Goal: Task Accomplishment & Management: Manage account settings

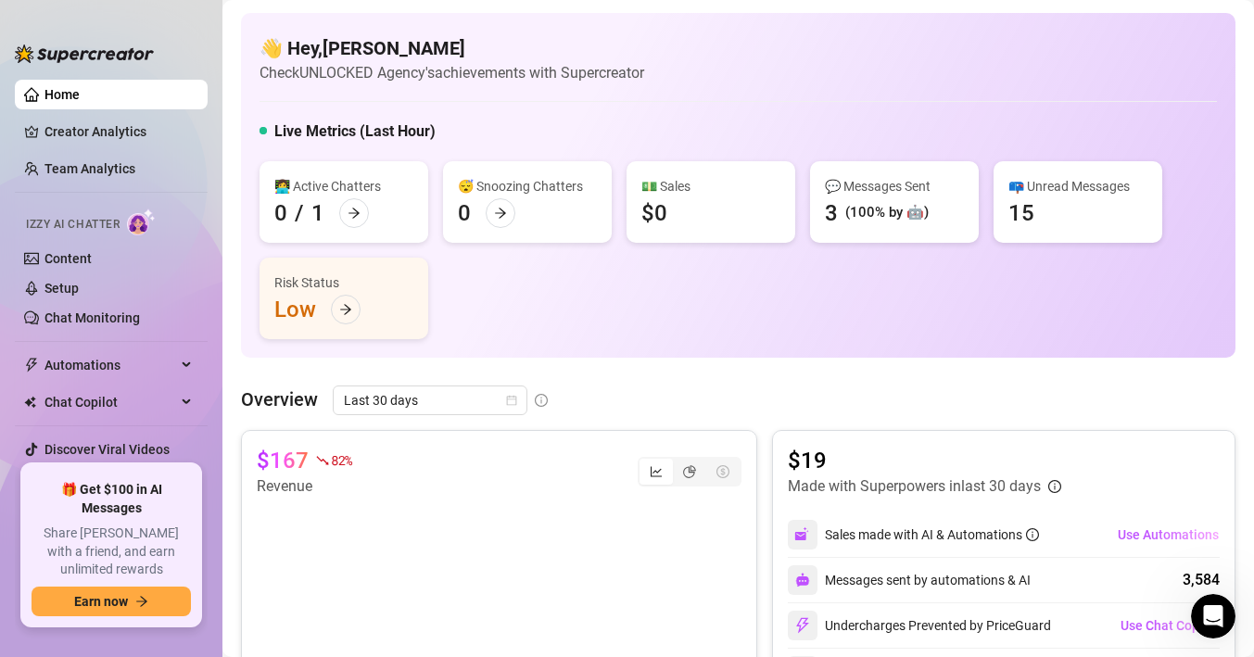
scroll to position [357, 0]
click at [447, 396] on span "Last 30 days" at bounding box center [430, 400] width 172 height 28
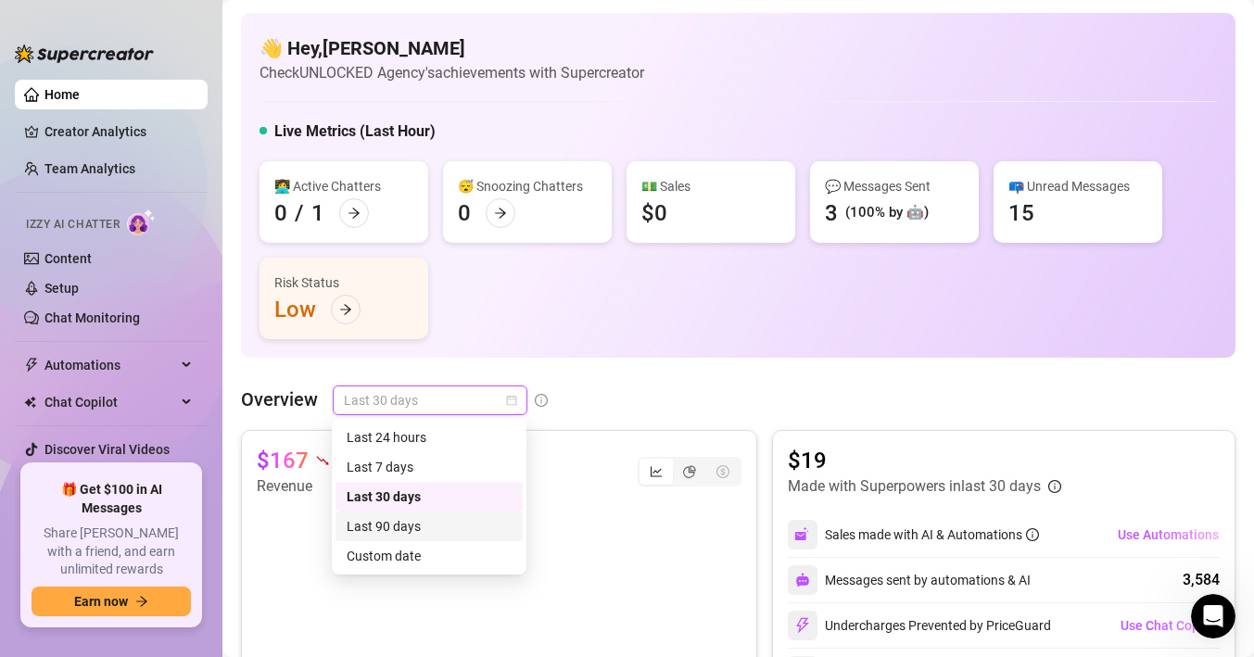
click at [410, 520] on div "Last 90 days" at bounding box center [429, 526] width 165 height 20
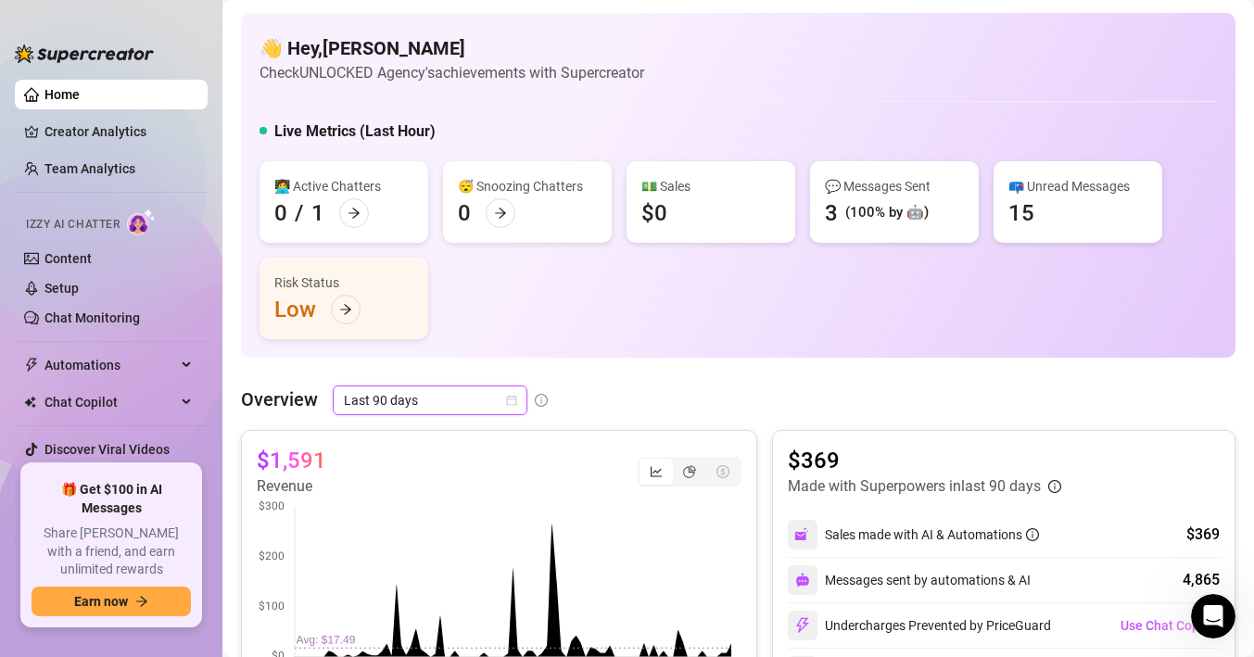
click at [500, 400] on span "Last 90 days" at bounding box center [430, 400] width 172 height 28
click at [726, 391] on div "Overview Last 90 days" at bounding box center [738, 400] width 994 height 30
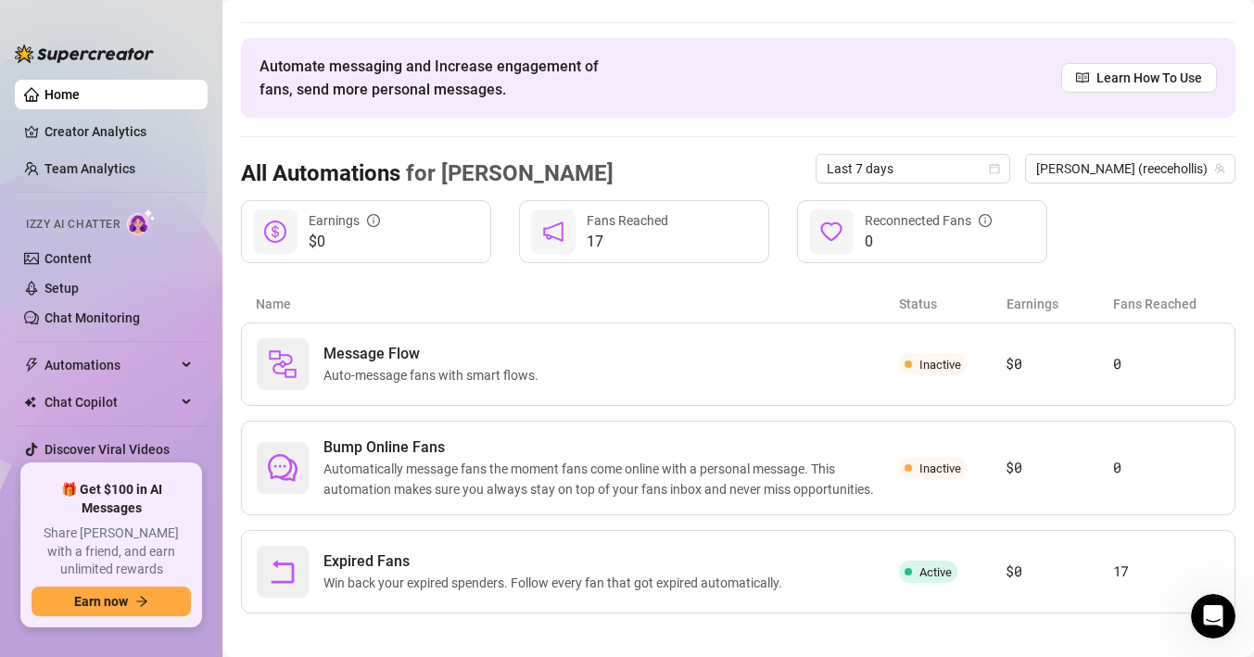
scroll to position [52, 0]
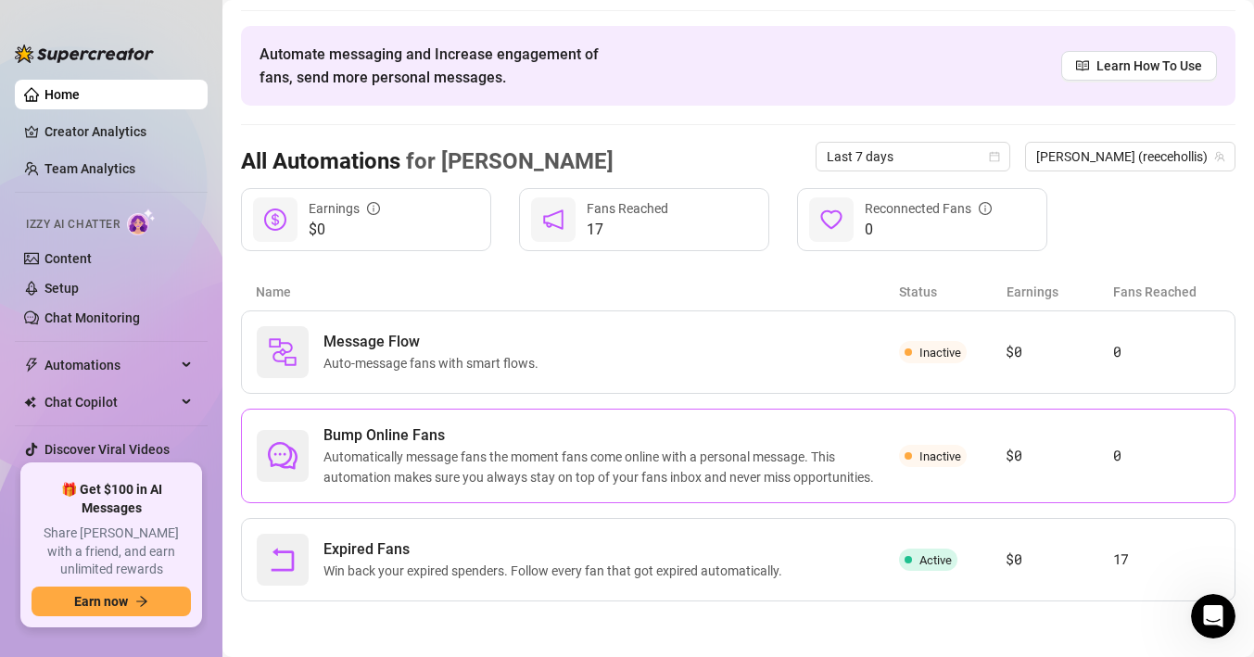
click at [648, 466] on span "Automatically message fans the moment fans come online with a personal message.…" at bounding box center [610, 467] width 575 height 41
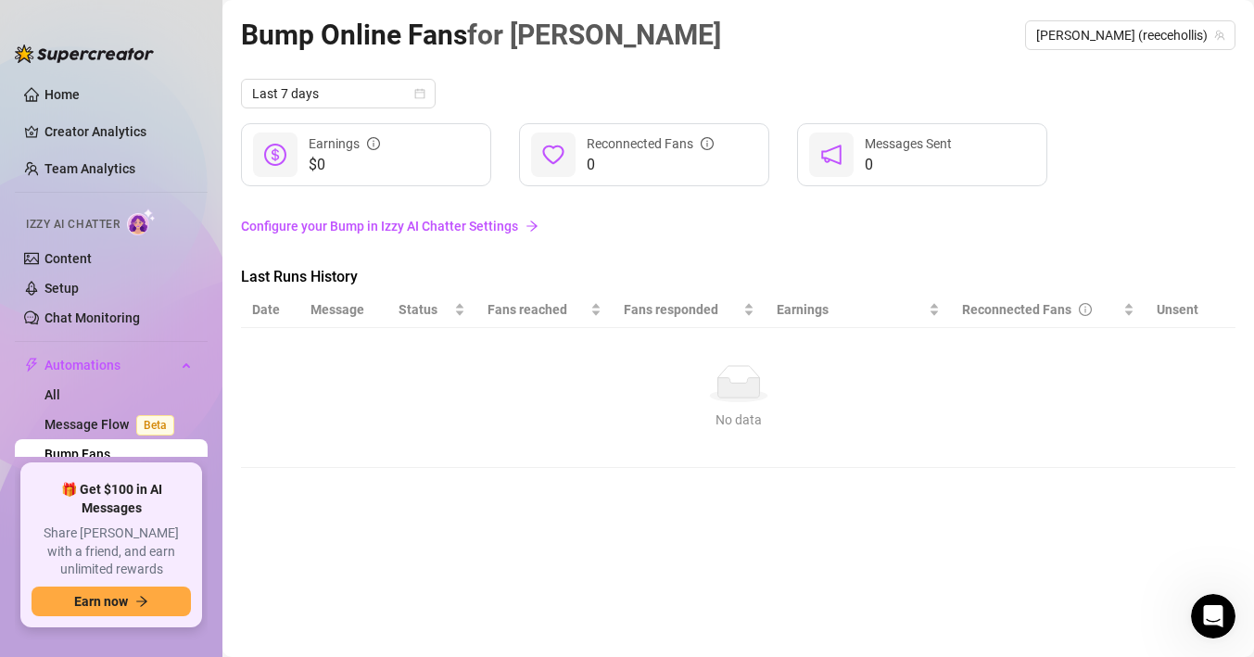
click at [497, 233] on link "Configure your Bump in Izzy AI Chatter Settings" at bounding box center [738, 226] width 994 height 20
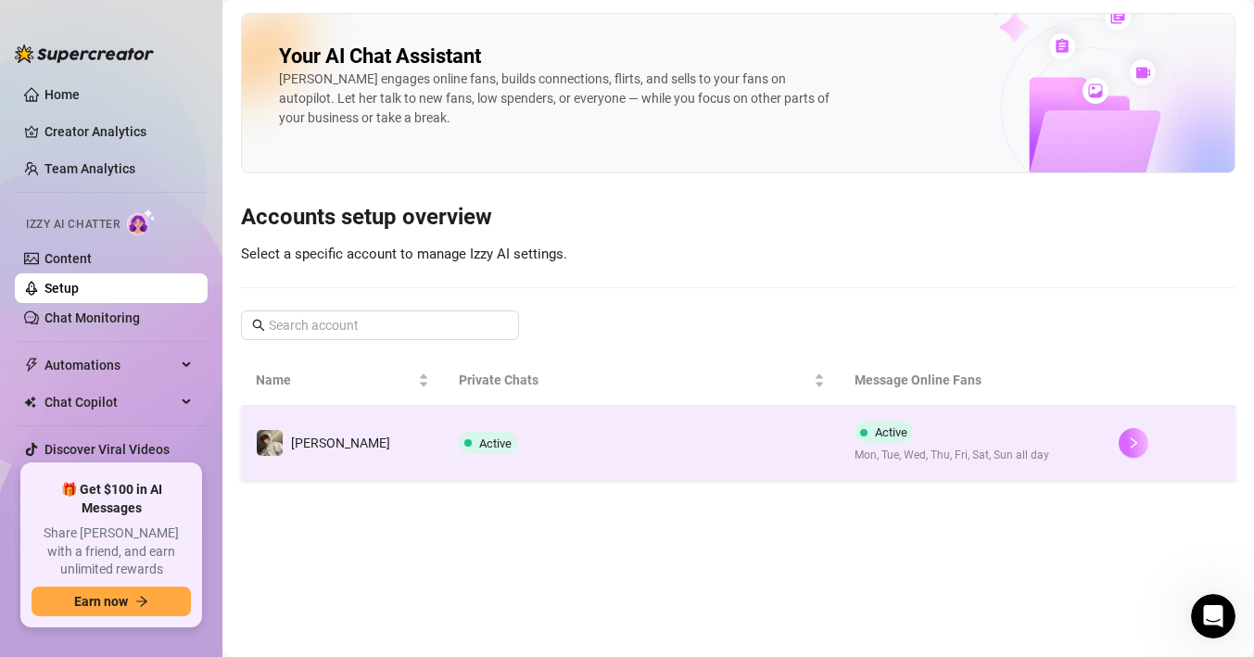
click at [1125, 449] on button "button" at bounding box center [1133, 443] width 30 height 30
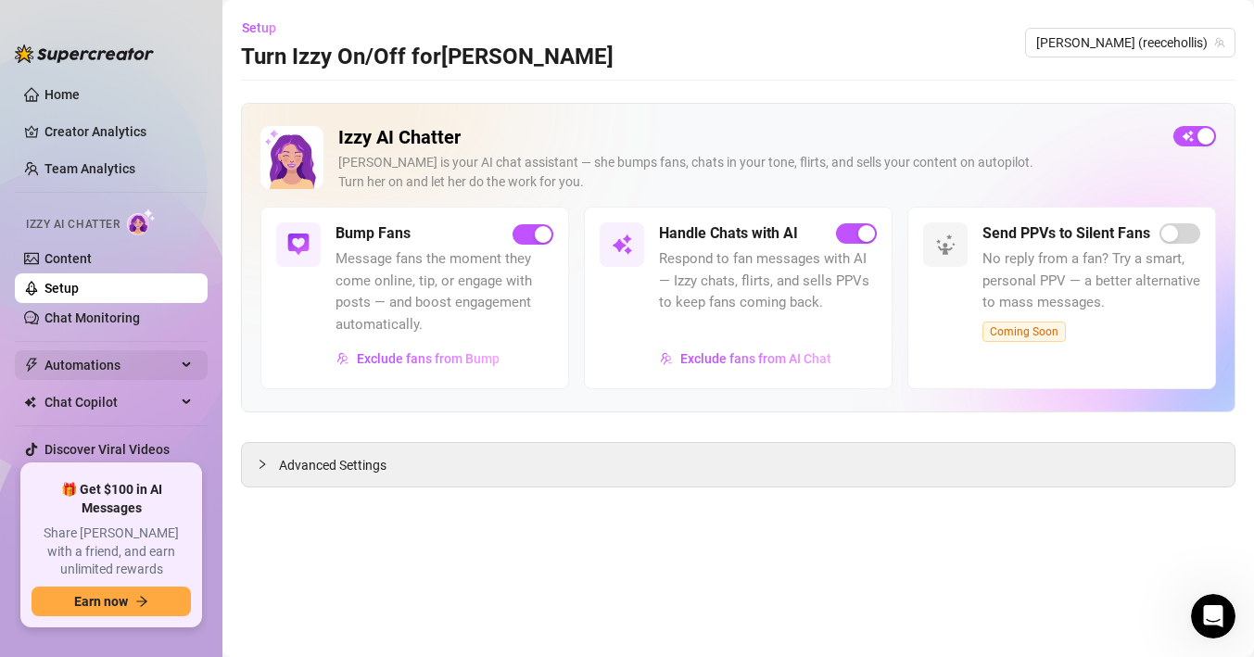
click at [191, 361] on div "Automations" at bounding box center [111, 365] width 193 height 30
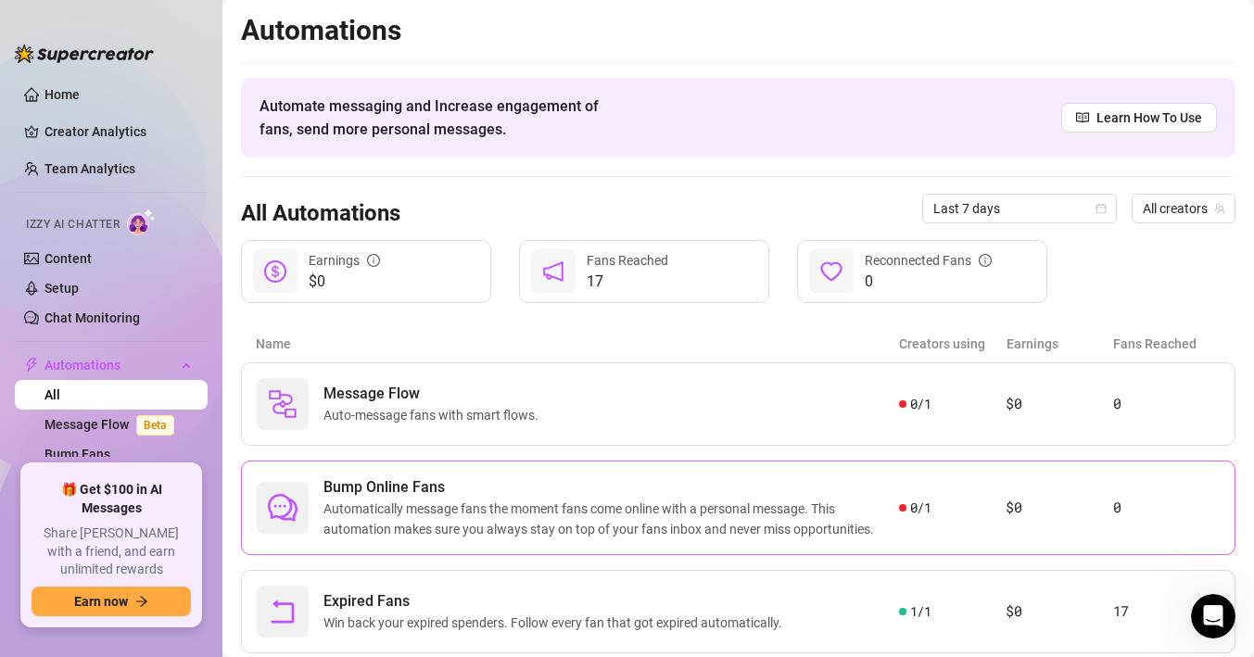
scroll to position [52, 0]
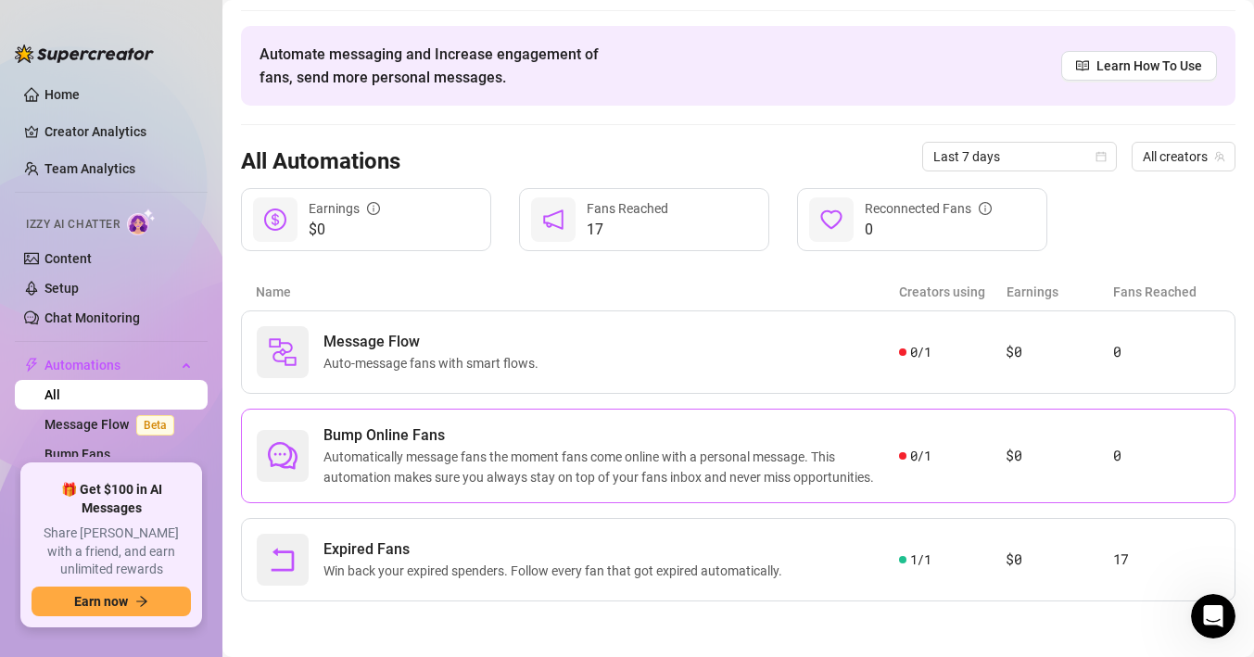
click at [1113, 445] on article "0" at bounding box center [1166, 456] width 107 height 22
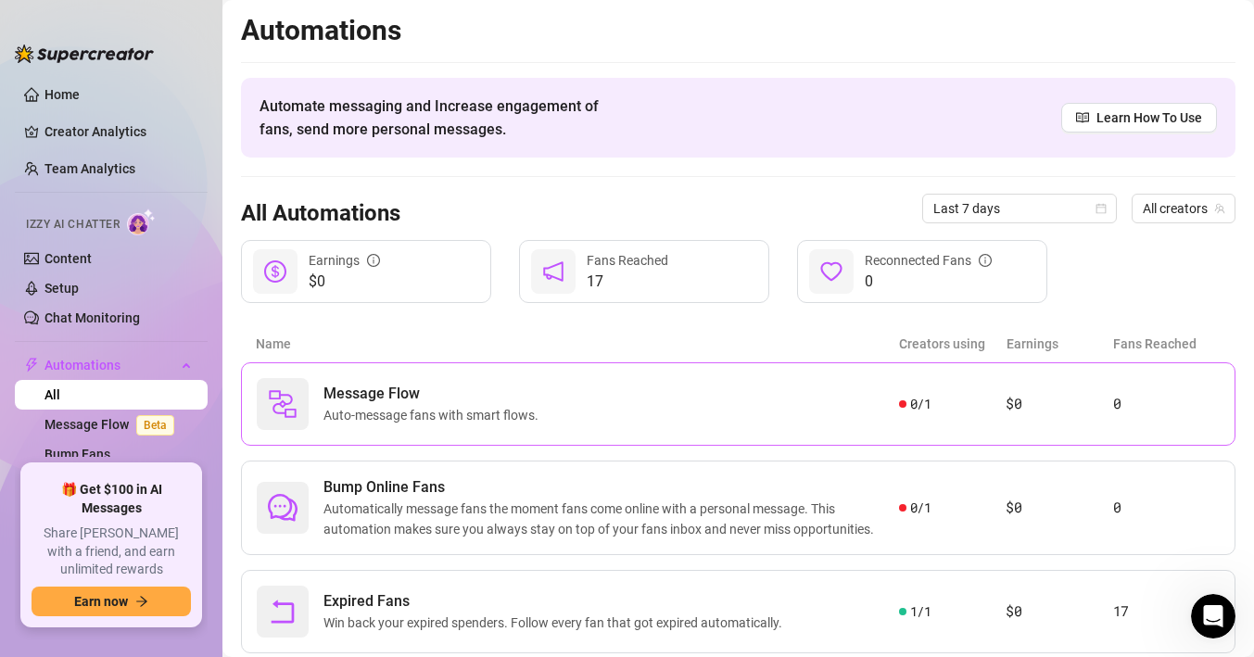
click at [697, 425] on div "Message Flow Auto-message fans with smart flows." at bounding box center [578, 404] width 642 height 52
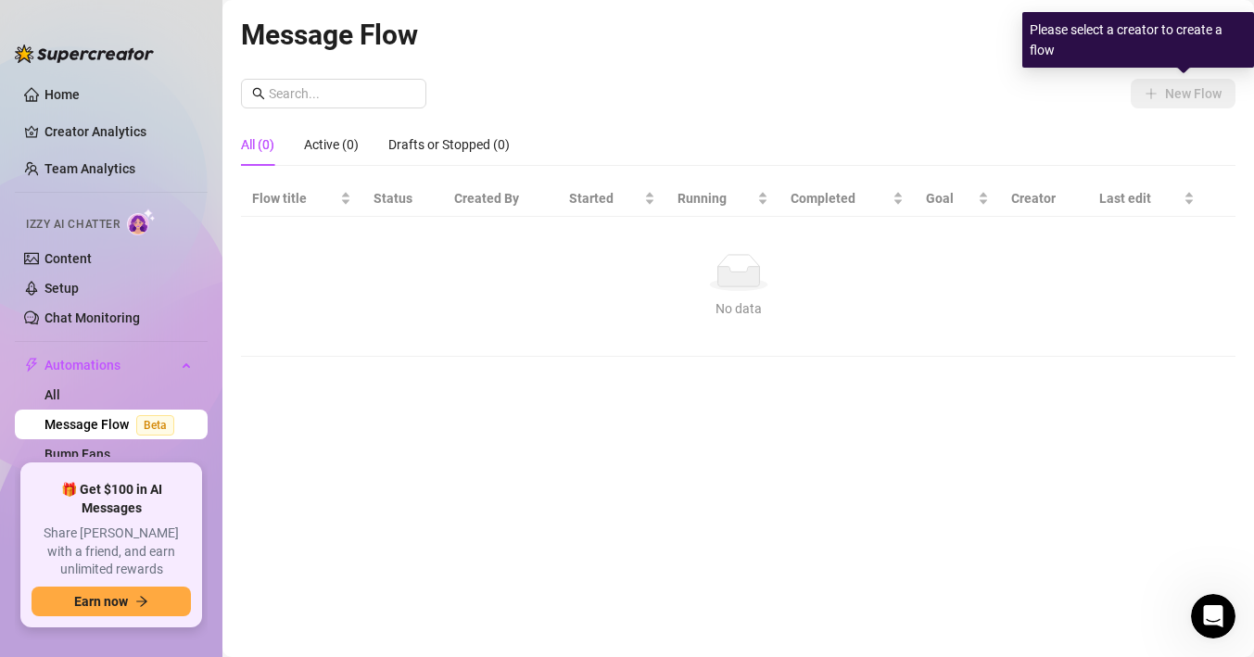
click at [1172, 42] on div "Please select a creator to create a flow" at bounding box center [1138, 40] width 232 height 56
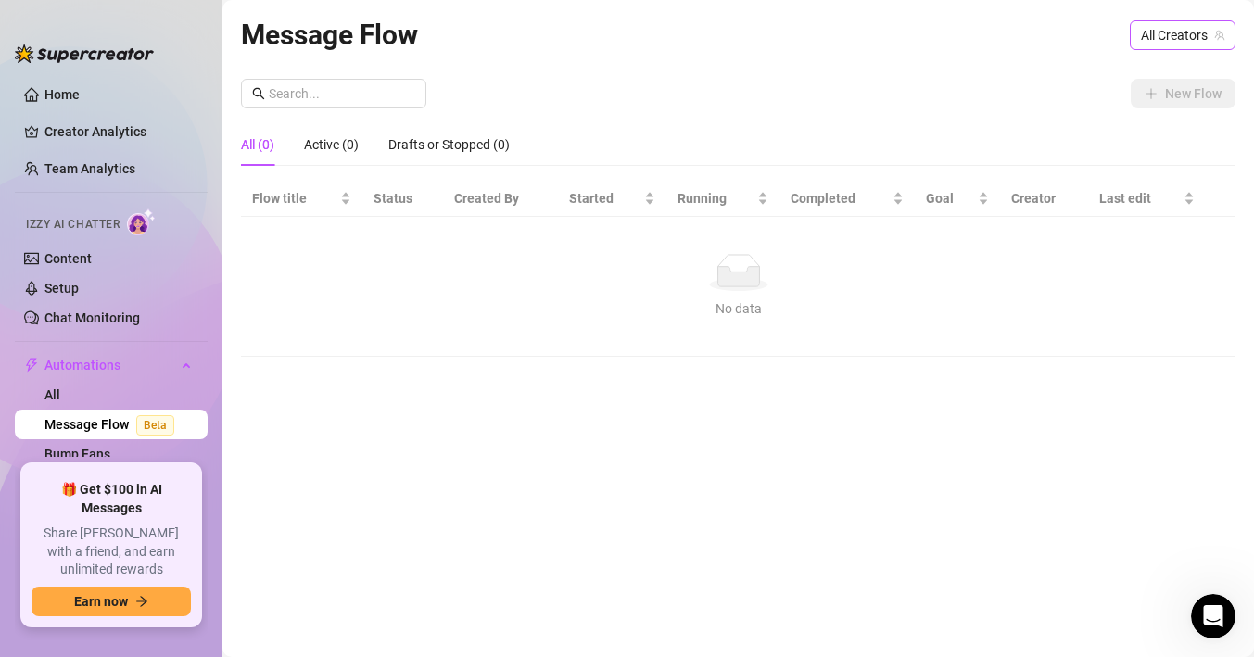
click at [1148, 30] on span "All Creators" at bounding box center [1182, 35] width 83 height 28
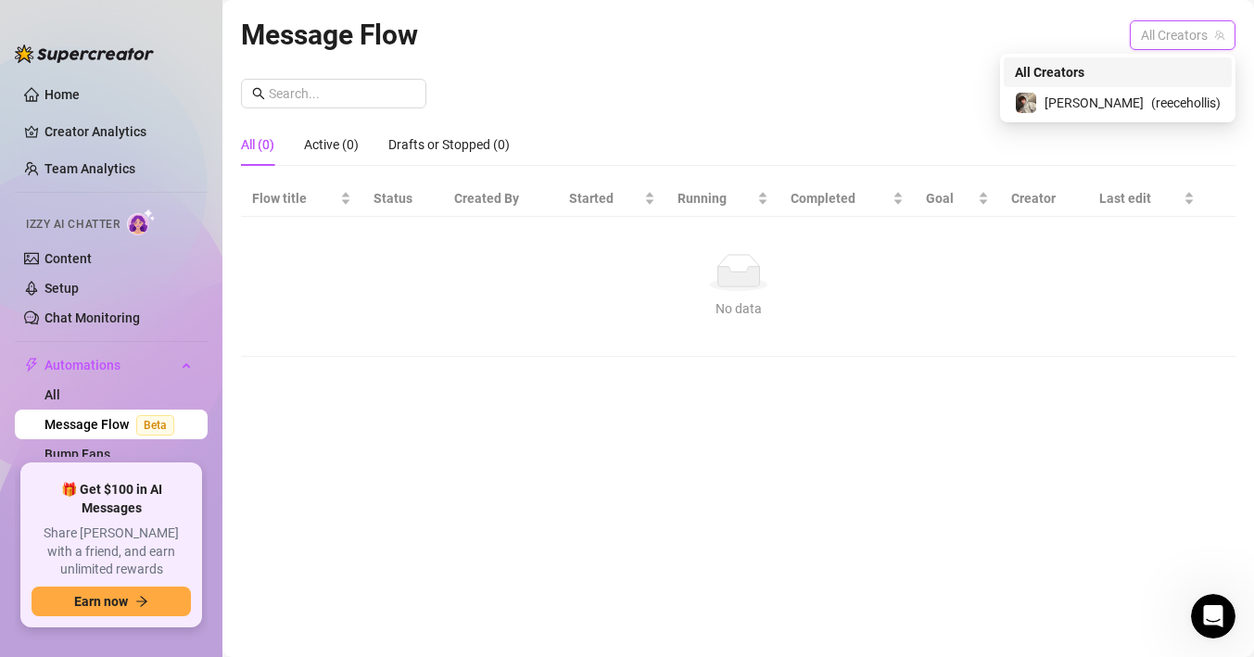
click at [1122, 95] on span "[PERSON_NAME]" at bounding box center [1093, 103] width 99 height 20
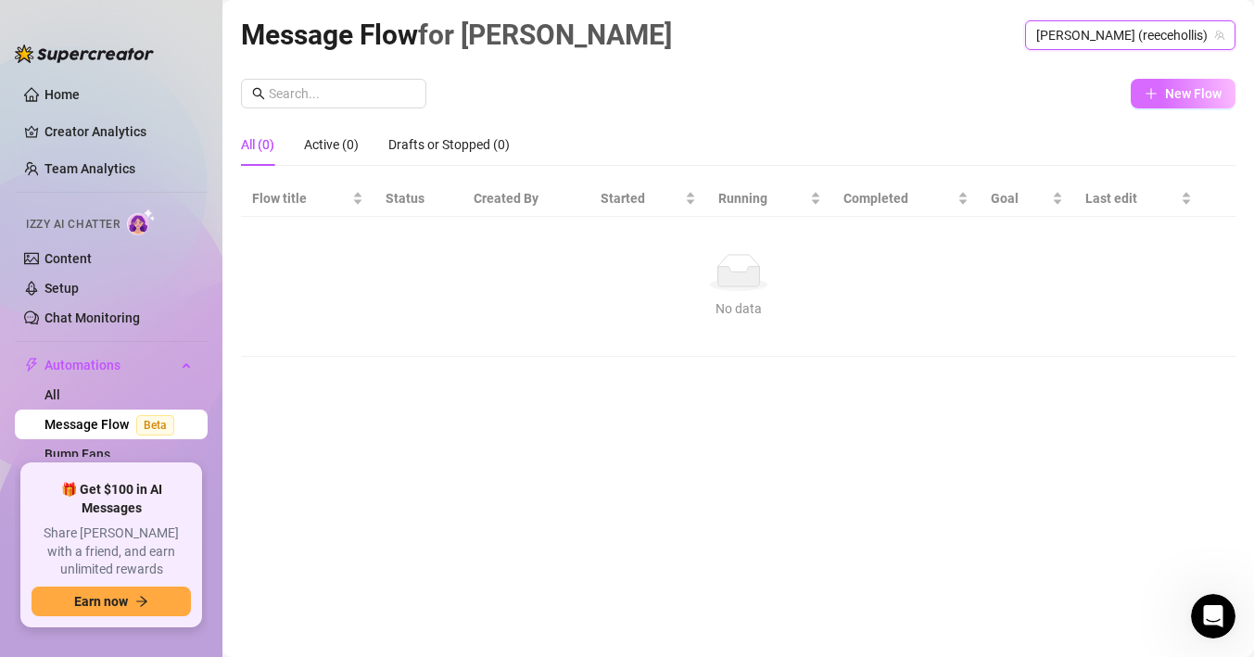
click at [1175, 105] on button "New Flow" at bounding box center [1182, 94] width 105 height 30
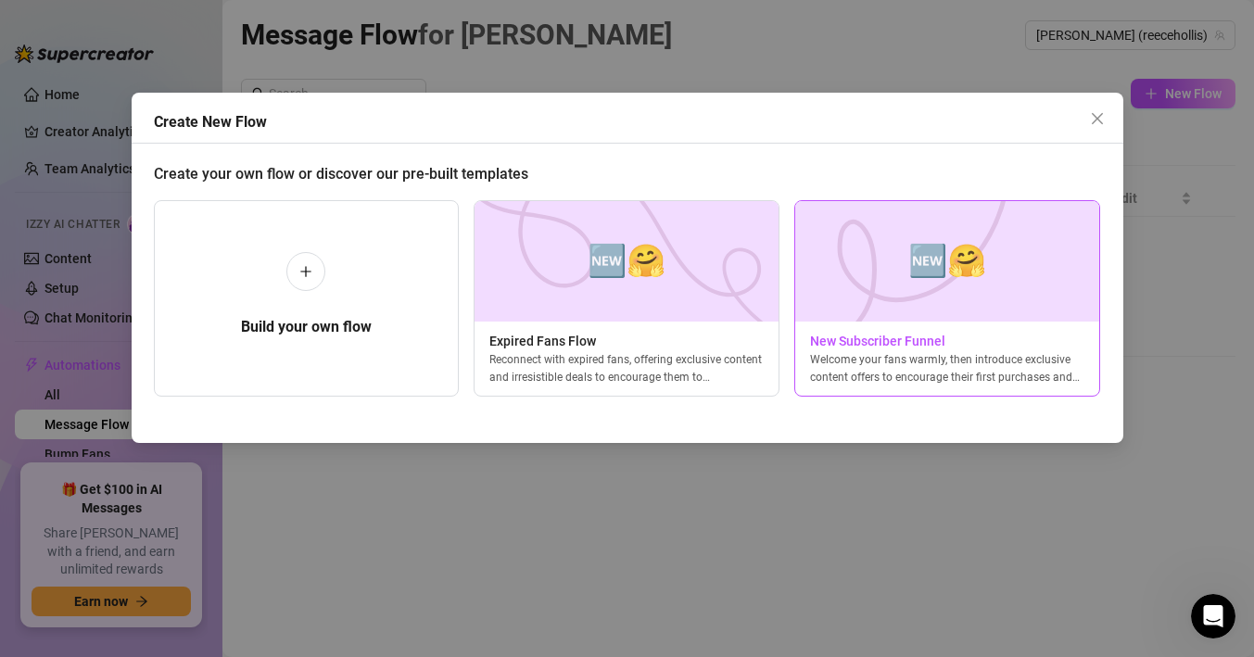
click at [905, 351] on div "Welcome your fans warmly, then introduce exclusive content offers to encourage …" at bounding box center [947, 367] width 304 height 33
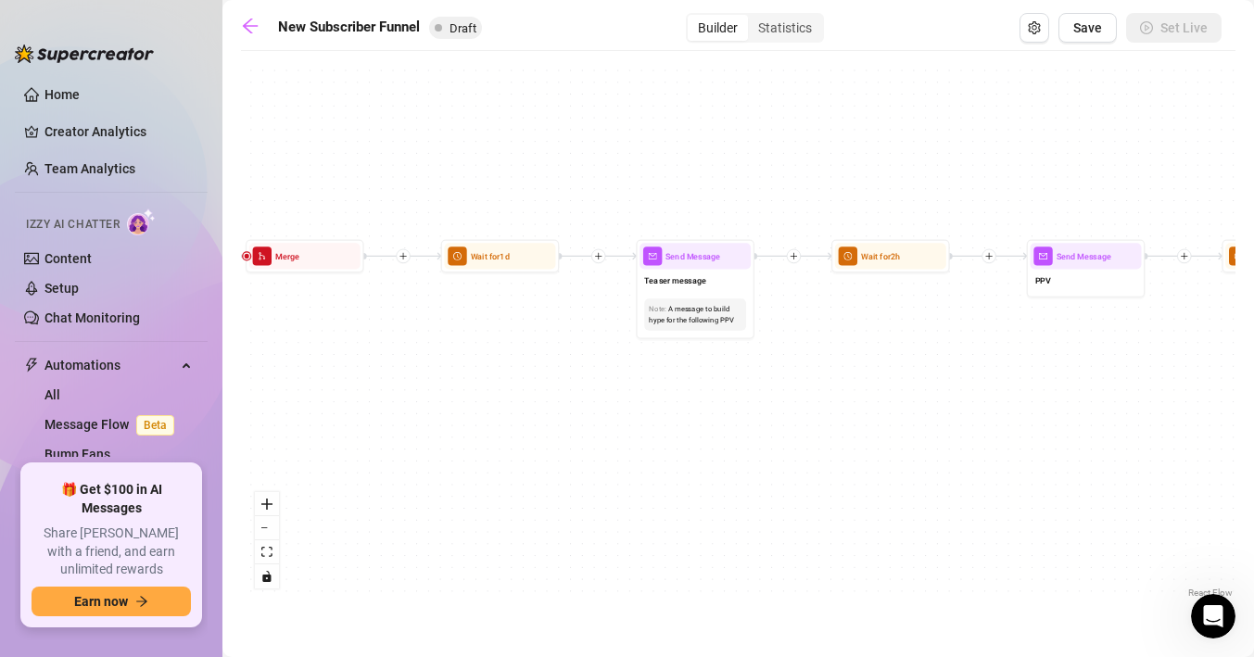
drag, startPoint x: 424, startPoint y: 405, endPoint x: 1266, endPoint y: 404, distance: 841.4
click at [1253, 404] on html "Home Creator Analytics Team Analytics Izzy AI Chatter Content Setup Chat Monito…" at bounding box center [627, 328] width 1254 height 657
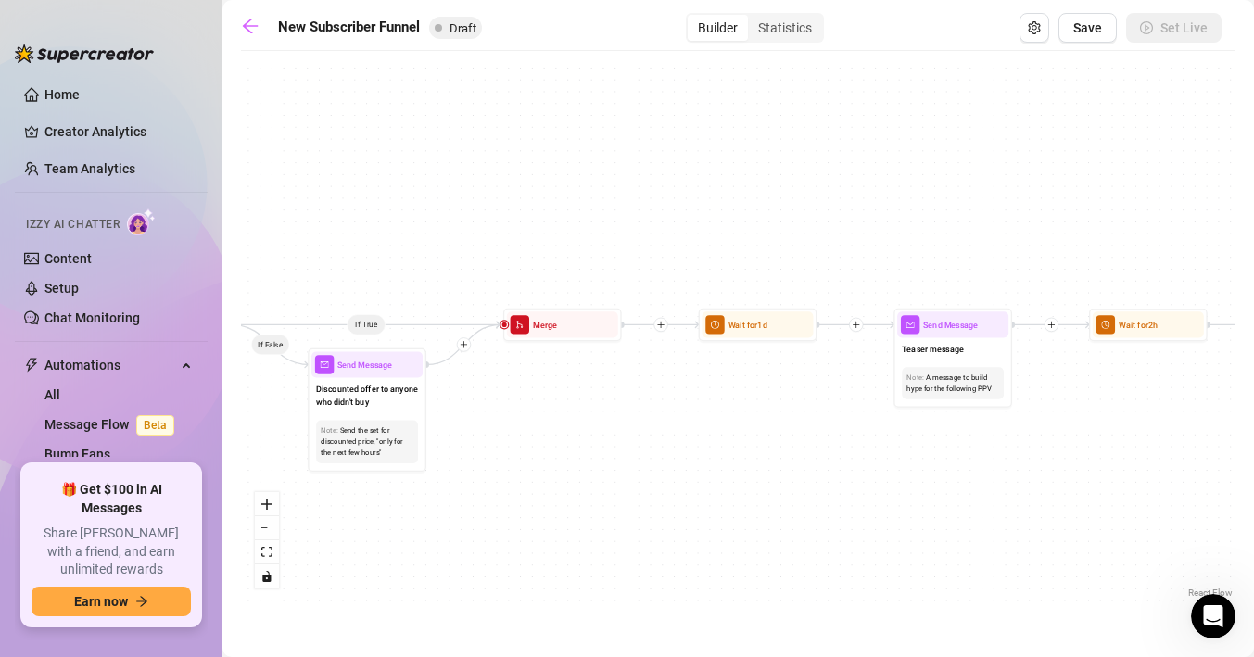
drag, startPoint x: 1008, startPoint y: 388, endPoint x: 1266, endPoint y: 416, distance: 259.1
click at [1253, 416] on html "Home Creator Analytics Team Analytics Izzy AI Chatter Content Setup Chat Monito…" at bounding box center [627, 328] width 1254 height 657
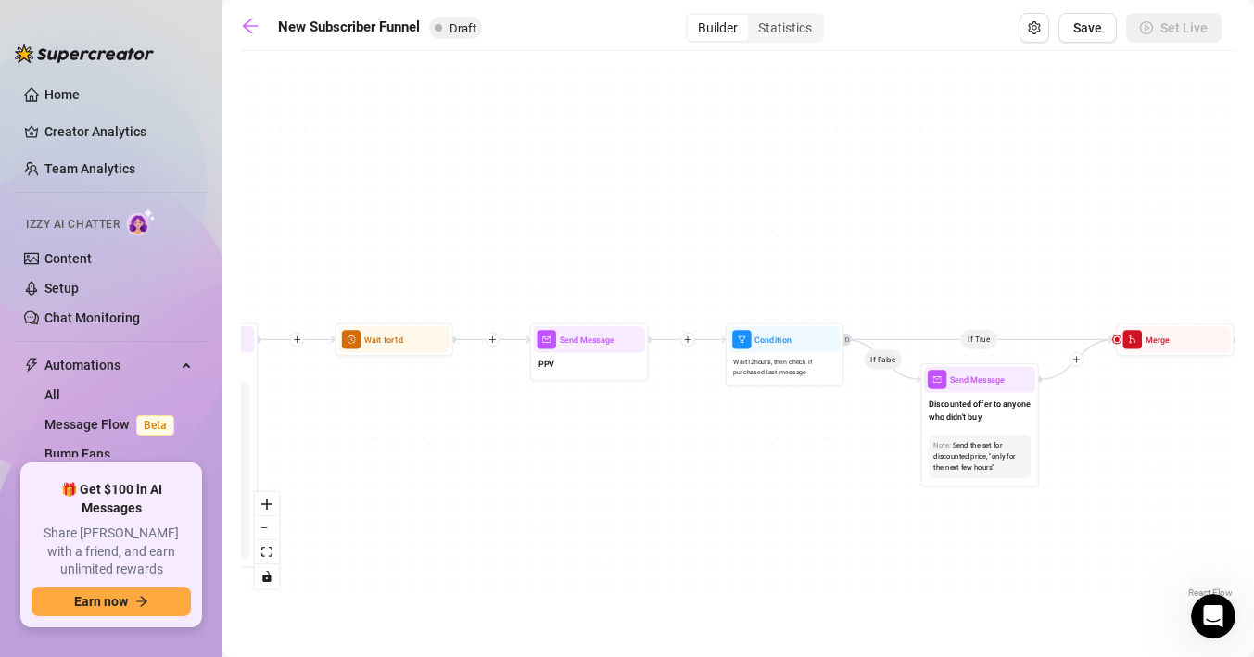
drag, startPoint x: 502, startPoint y: 391, endPoint x: 1145, endPoint y: 404, distance: 643.2
click at [1143, 406] on div "If True If True If True If False If False If False If True If False Merge Merge…" at bounding box center [738, 331] width 994 height 542
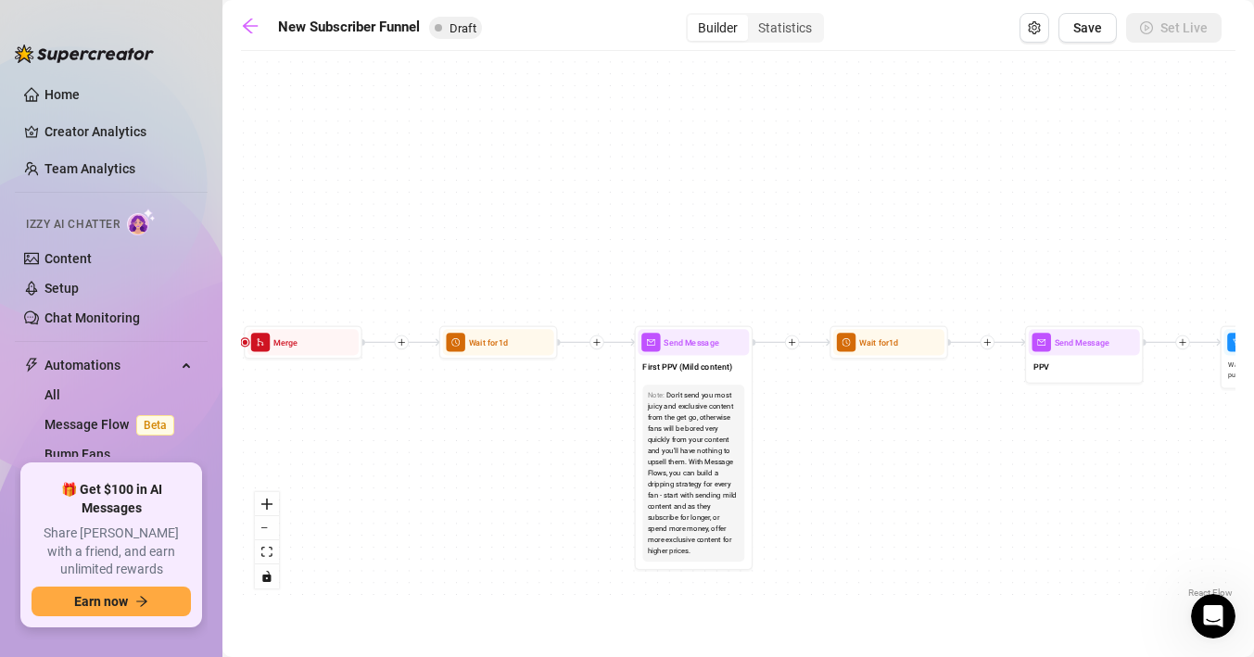
drag, startPoint x: 417, startPoint y: 448, endPoint x: 986, endPoint y: 429, distance: 569.3
click at [986, 429] on div "If True If True If True If False If False If False If True If False Merge Merge…" at bounding box center [738, 331] width 994 height 542
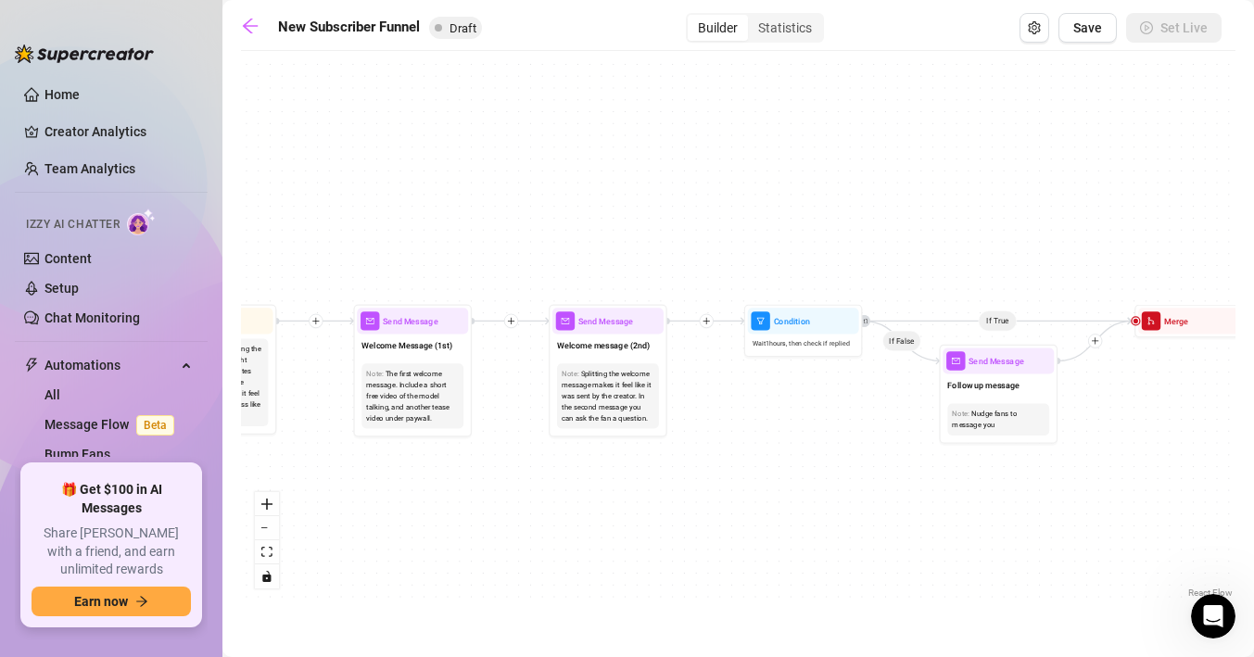
drag, startPoint x: 477, startPoint y: 433, endPoint x: 1266, endPoint y: 434, distance: 788.6
click at [1253, 434] on html "Home Creator Analytics Team Analytics Izzy AI Chatter Content Setup Chat Monito…" at bounding box center [627, 328] width 1254 height 657
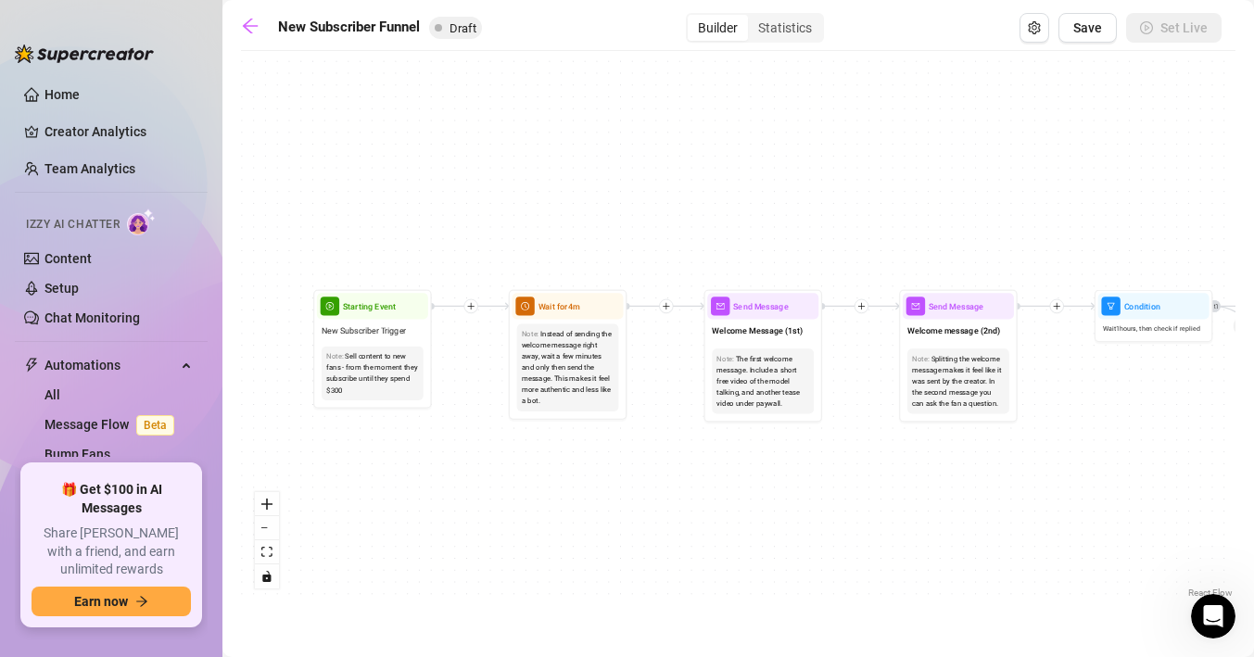
drag, startPoint x: 815, startPoint y: 470, endPoint x: 1165, endPoint y: 454, distance: 349.7
click at [1165, 454] on div "If True If True If True If False If False If False If True If False Merge Merge…" at bounding box center [738, 331] width 994 height 542
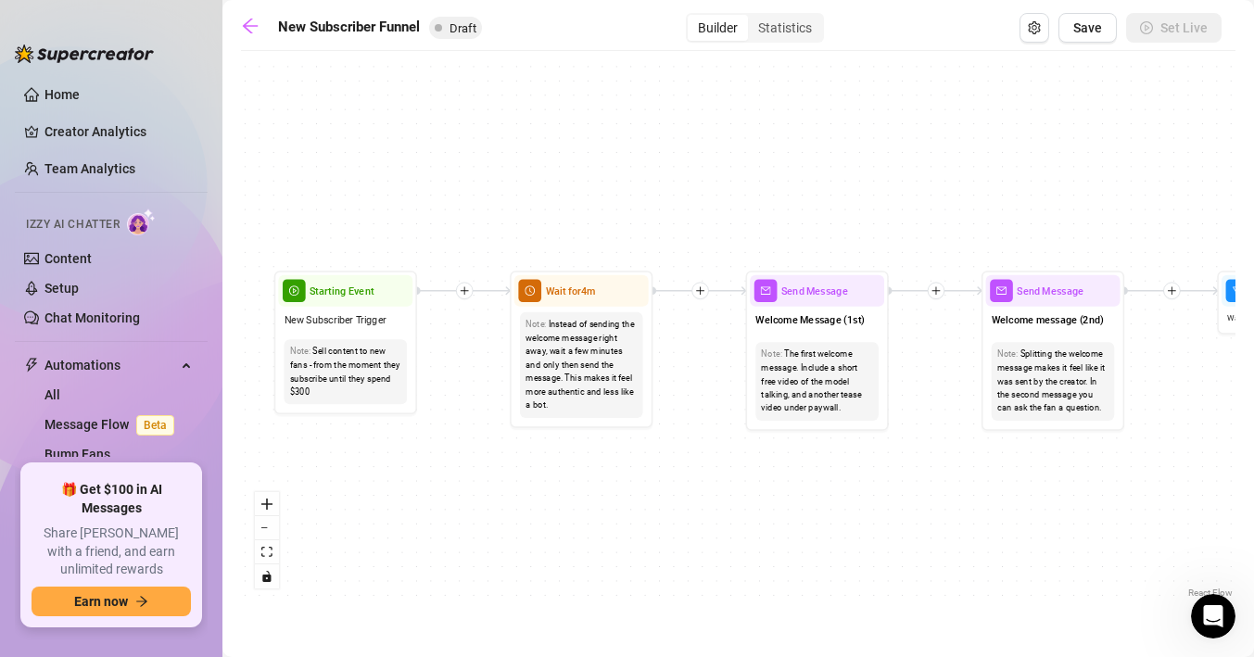
drag, startPoint x: 562, startPoint y: 457, endPoint x: 628, endPoint y: 471, distance: 68.2
click at [628, 471] on div "If True If True If True If False If False If False If True If False Merge Merge…" at bounding box center [738, 331] width 994 height 542
click at [639, 388] on div "Note: Instead of sending the welcome message right away, wait a few minutes and…" at bounding box center [581, 365] width 123 height 106
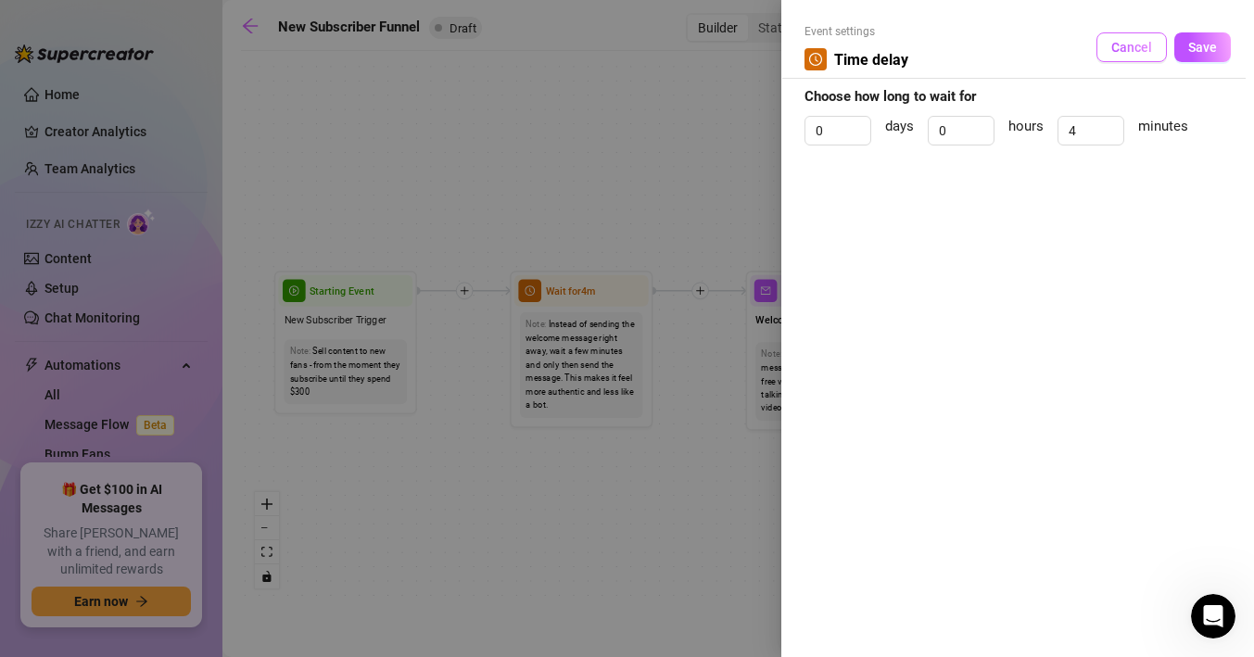
click at [1154, 54] on button "Cancel" at bounding box center [1131, 47] width 70 height 30
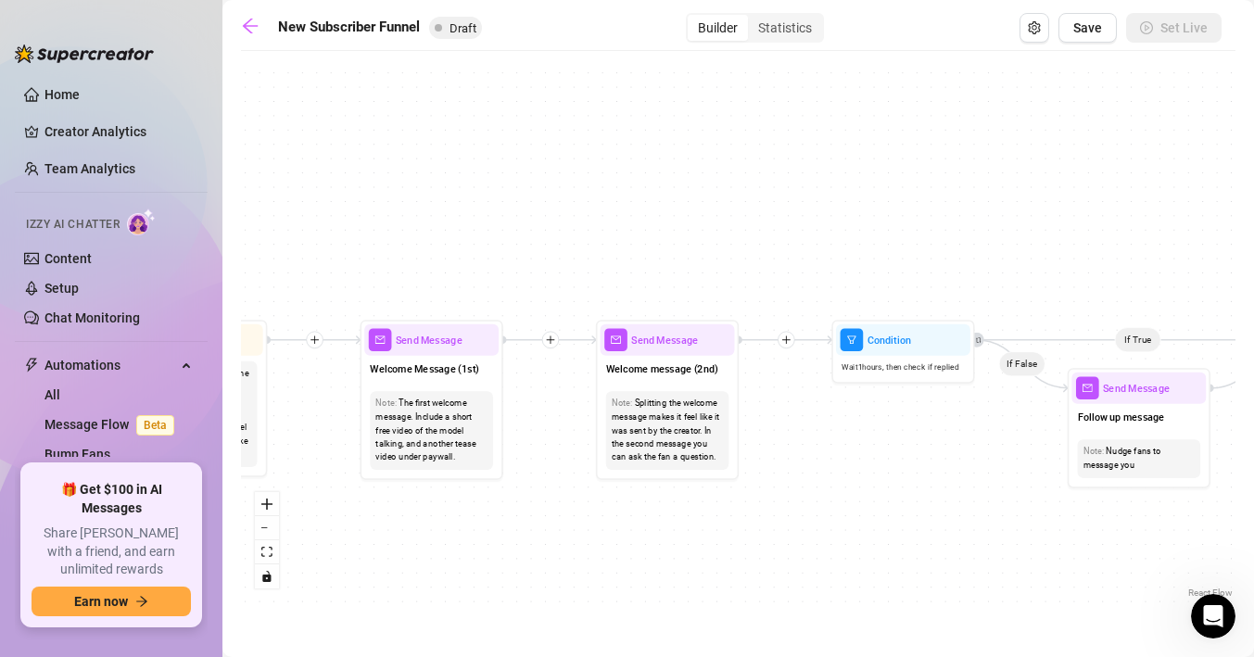
drag, startPoint x: 1049, startPoint y: 449, endPoint x: 663, endPoint y: 498, distance: 388.5
click at [663, 498] on div "If True If True If True If False If False If False If True If False Merge Merge…" at bounding box center [738, 331] width 994 height 542
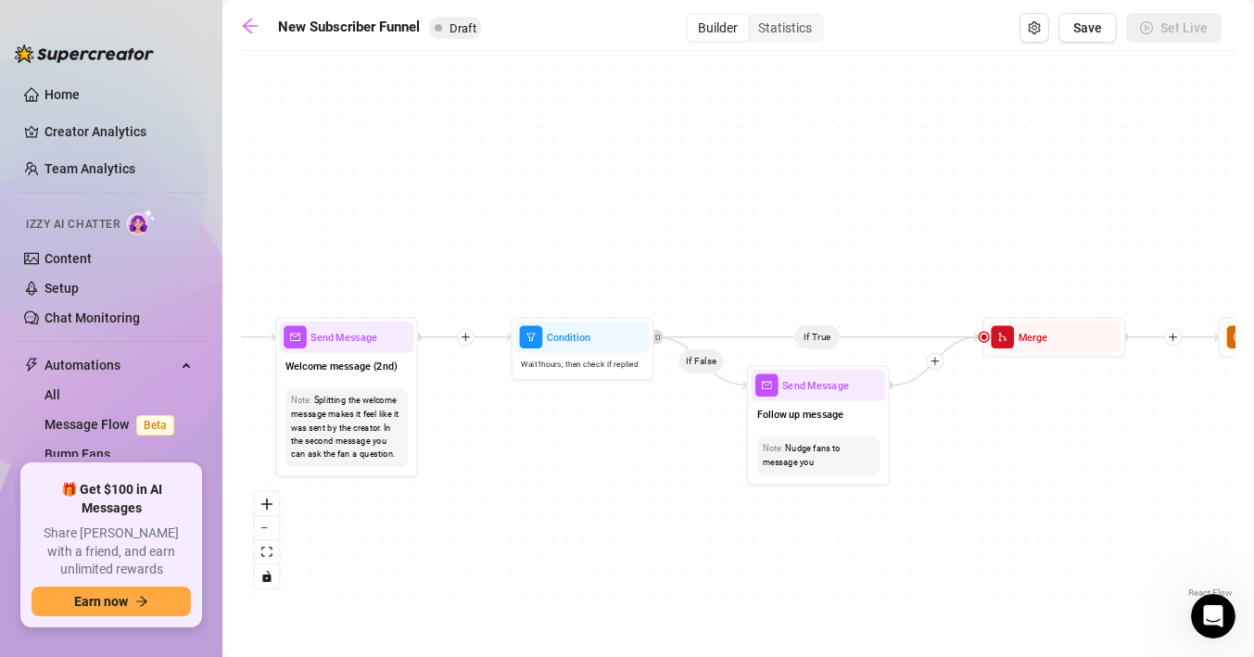
drag, startPoint x: 1048, startPoint y: 478, endPoint x: 709, endPoint y: 480, distance: 339.2
click at [710, 480] on div "If True If True If True If False If False If False If True If False Merge Merge…" at bounding box center [738, 331] width 994 height 542
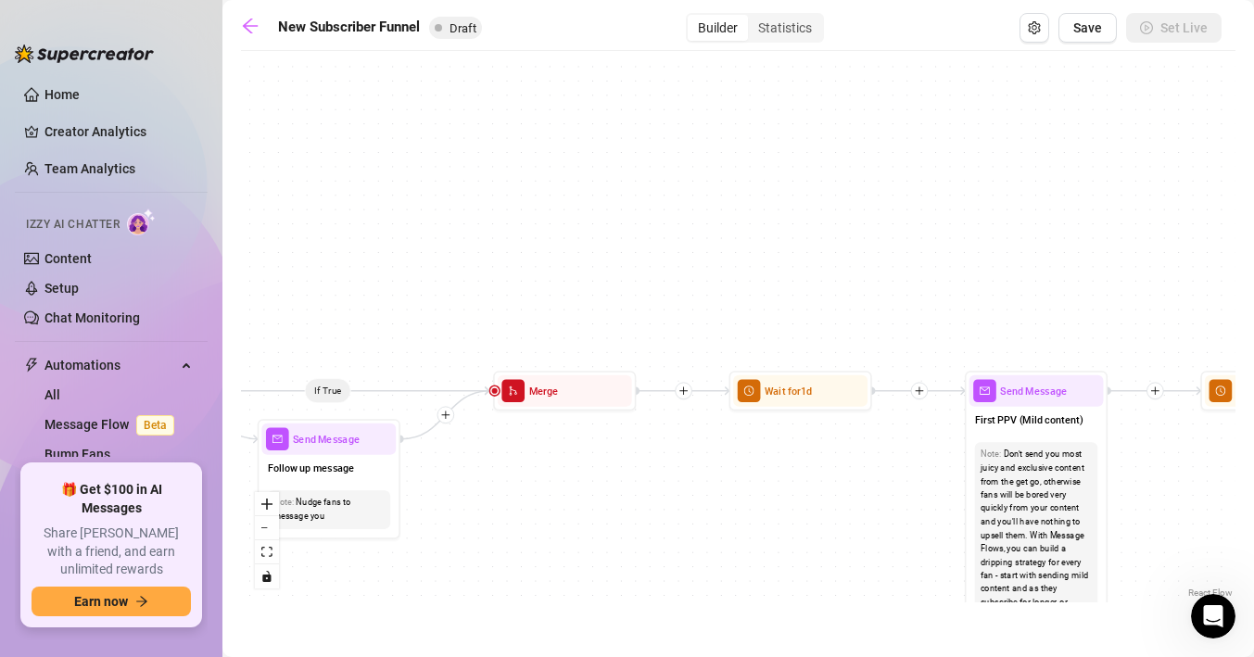
drag, startPoint x: 1080, startPoint y: 470, endPoint x: 607, endPoint y: 517, distance: 474.9
click at [607, 517] on div "If True If True If True If False If False If False If True If False Merge Merge…" at bounding box center [738, 331] width 994 height 542
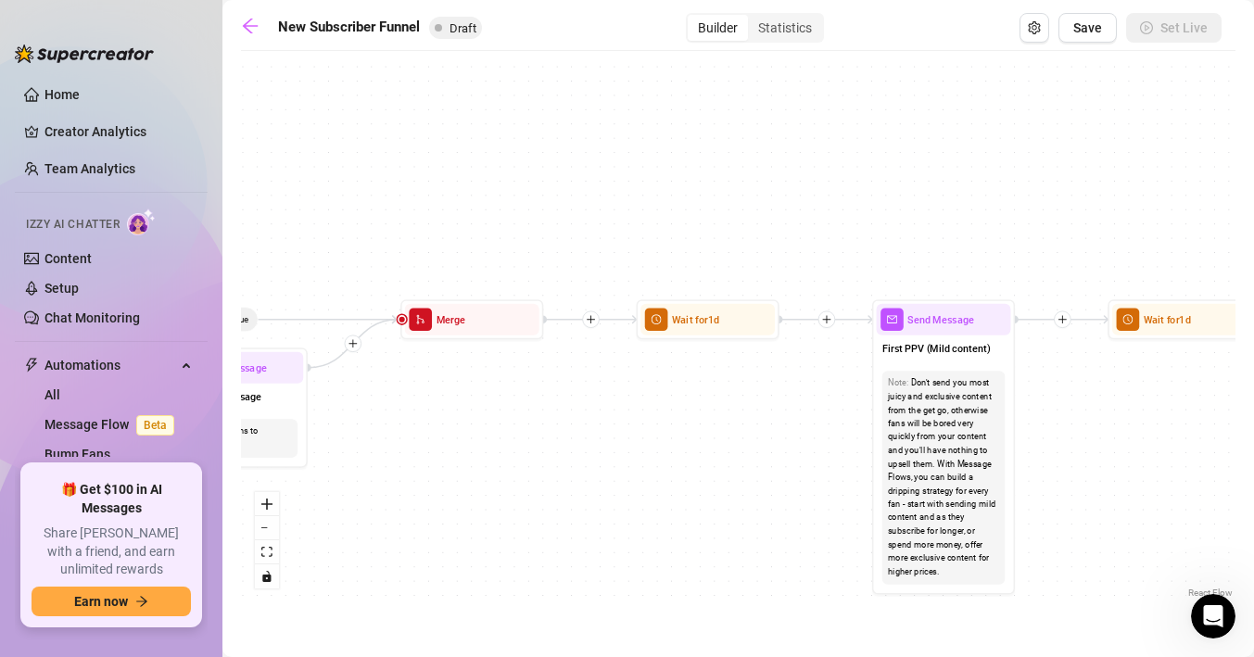
drag, startPoint x: 910, startPoint y: 479, endPoint x: 818, endPoint y: 410, distance: 114.5
click at [818, 410] on div "If True If True If True If False If False If False If True If False Merge Merge…" at bounding box center [738, 331] width 994 height 542
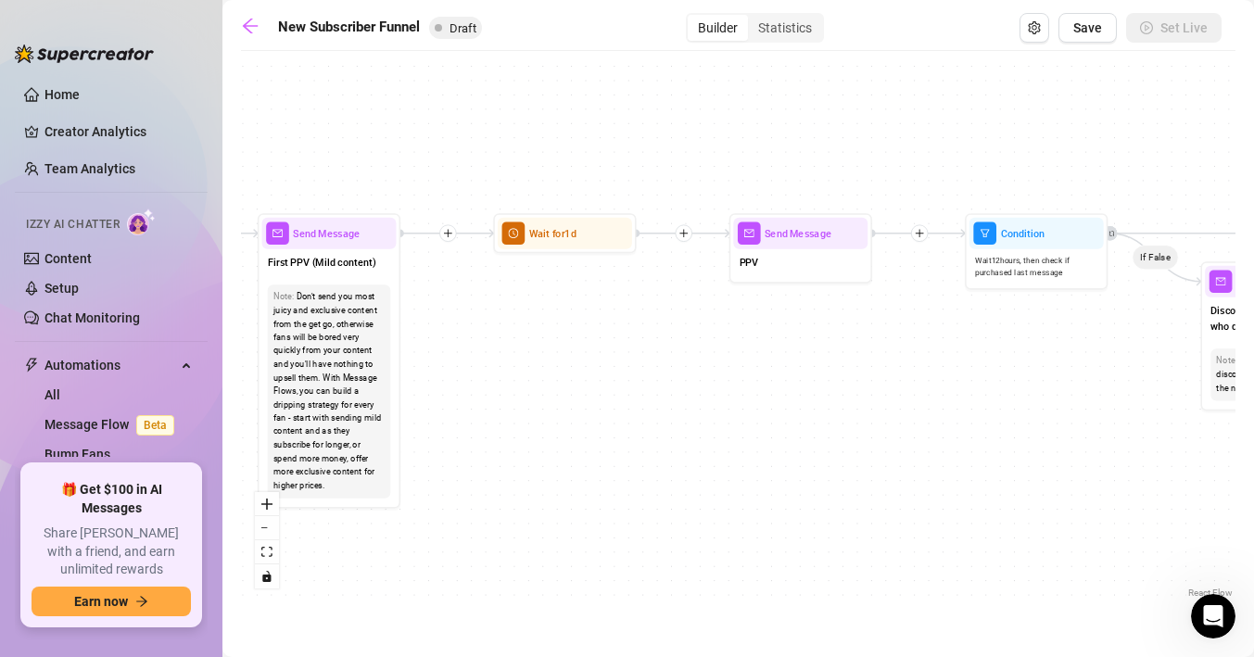
drag, startPoint x: 1048, startPoint y: 452, endPoint x: 427, endPoint y: 370, distance: 626.3
click at [427, 370] on div "If True If True If True If False If False If False If True If False Merge Merge…" at bounding box center [738, 331] width 994 height 542
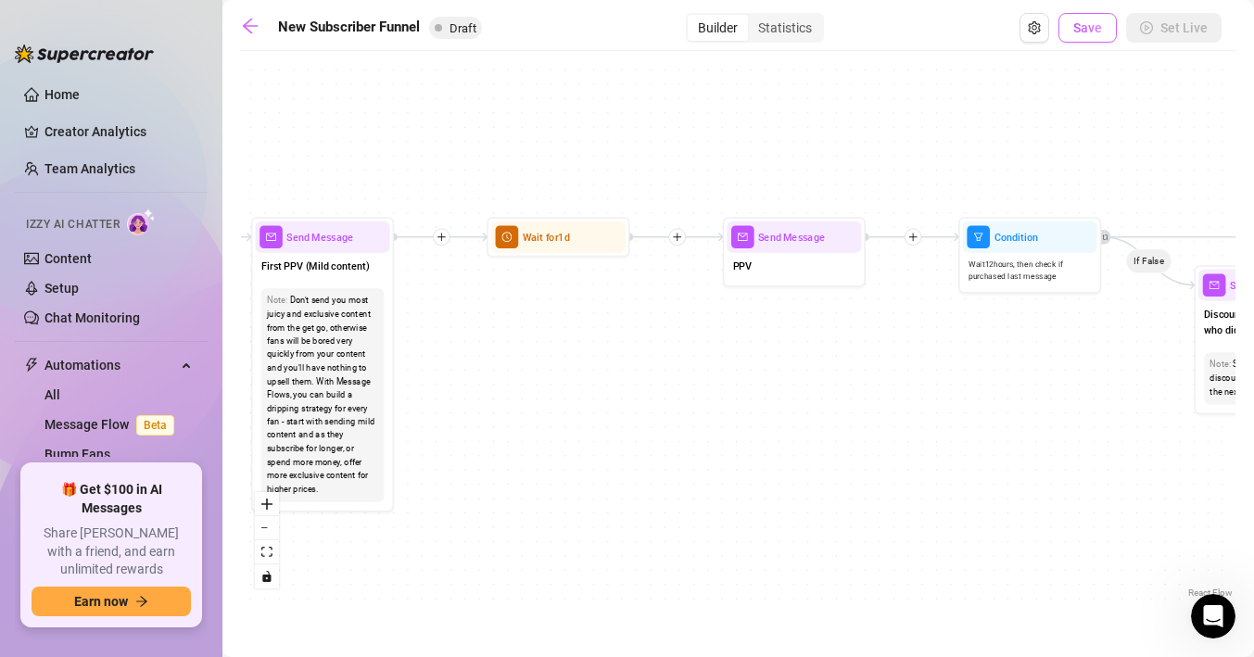
click at [1093, 26] on span "Save" at bounding box center [1087, 27] width 29 height 15
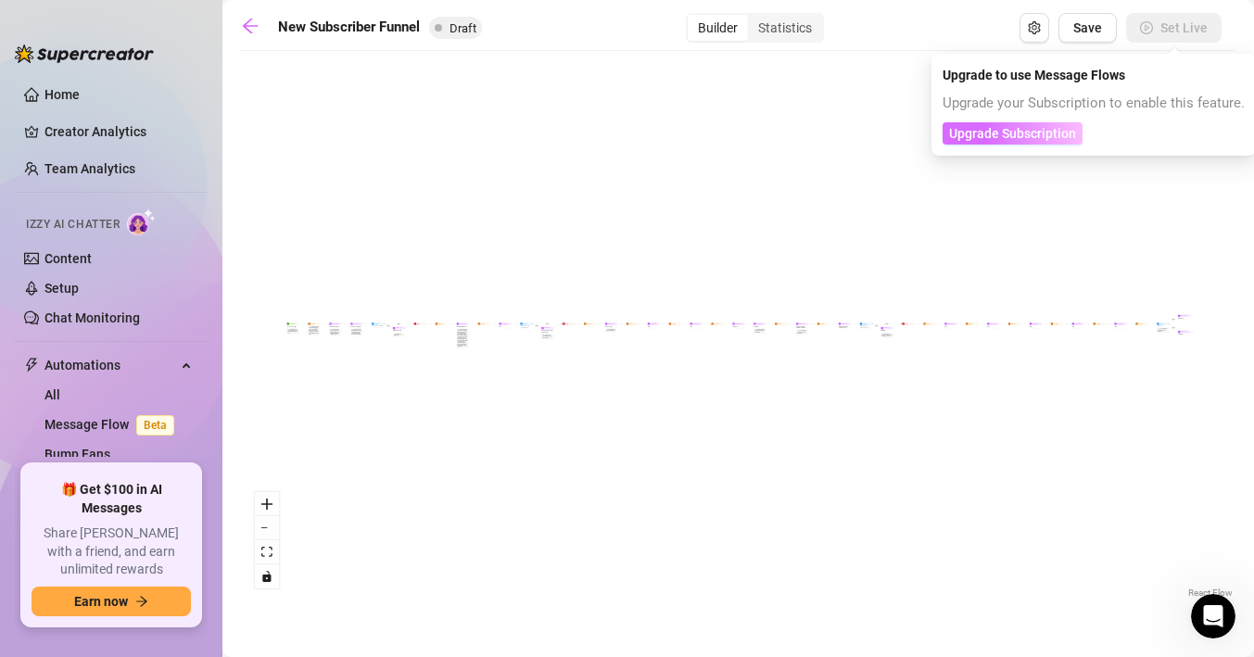
click at [1024, 133] on span "Upgrade Subscription" at bounding box center [1012, 133] width 127 height 15
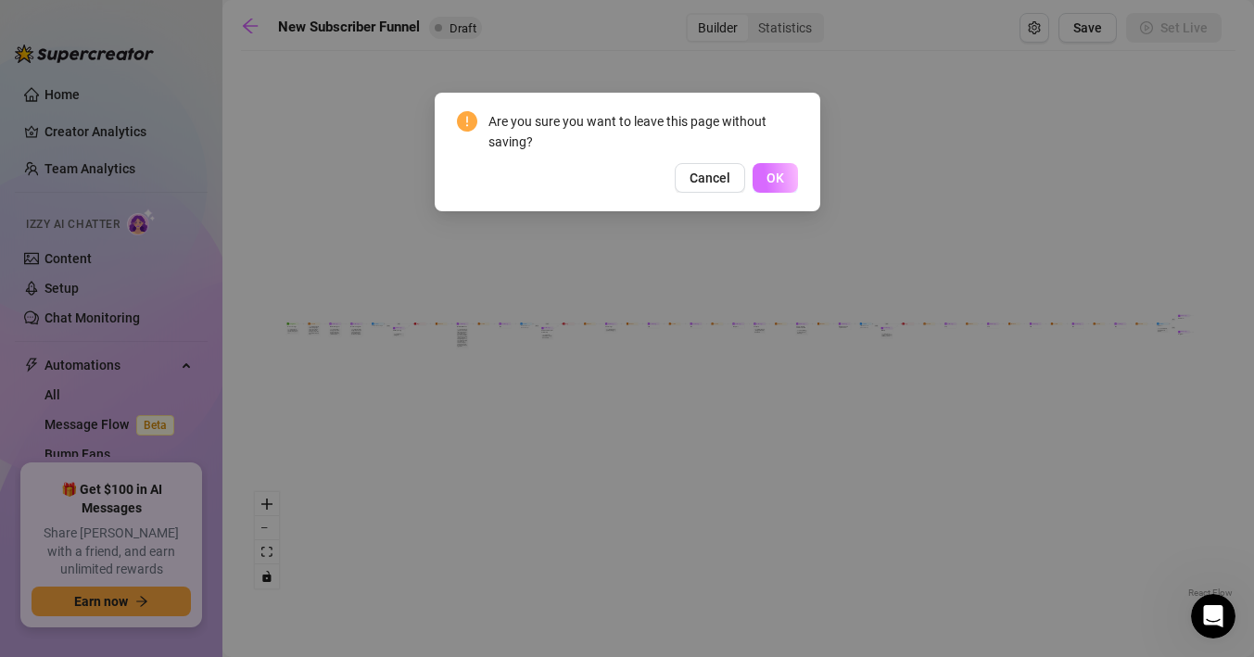
click at [779, 180] on span "OK" at bounding box center [775, 178] width 18 height 15
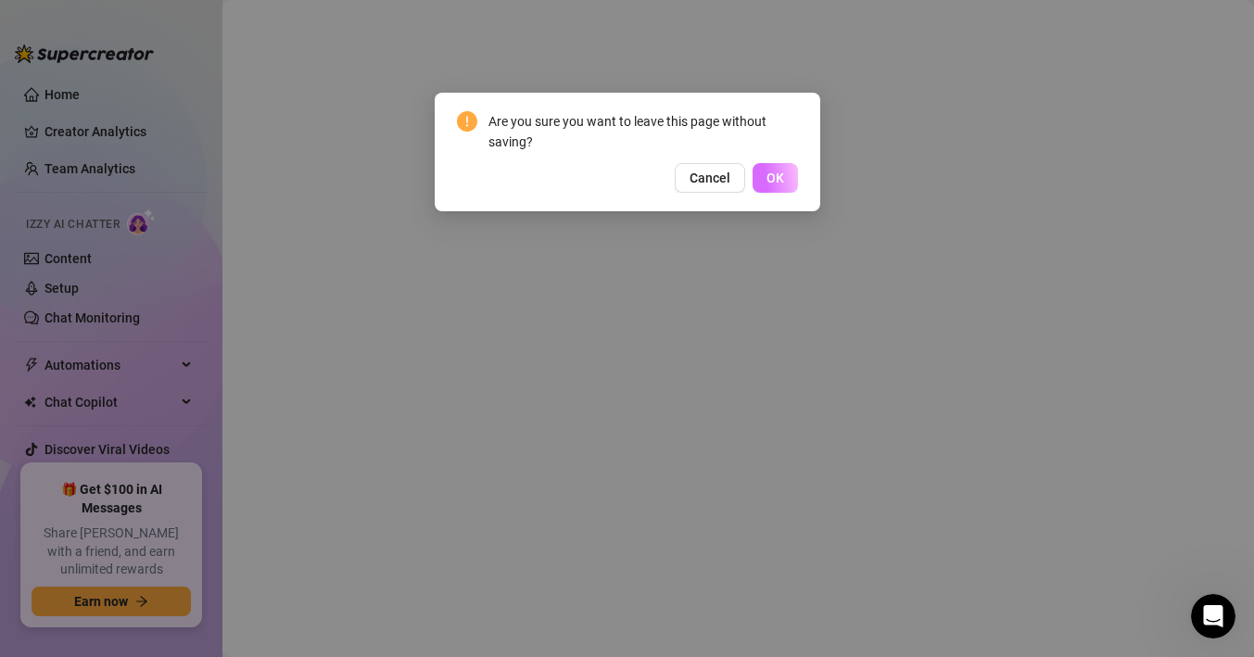
click at [782, 184] on span "OK" at bounding box center [775, 178] width 18 height 15
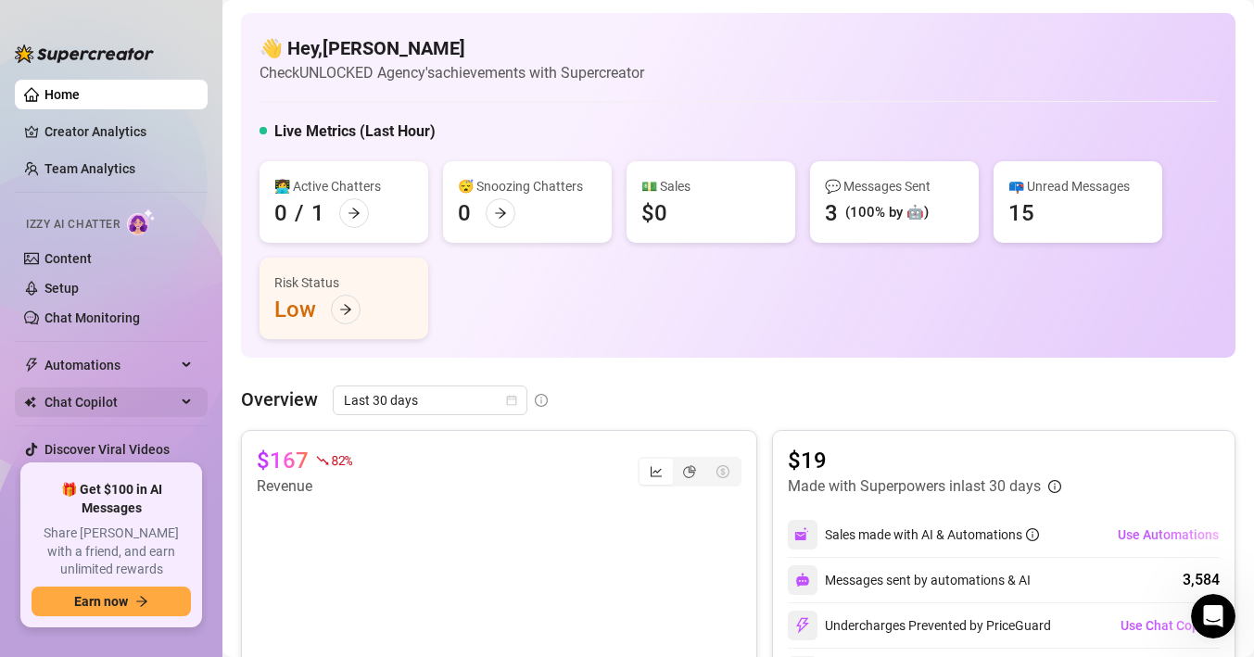
scroll to position [34, 0]
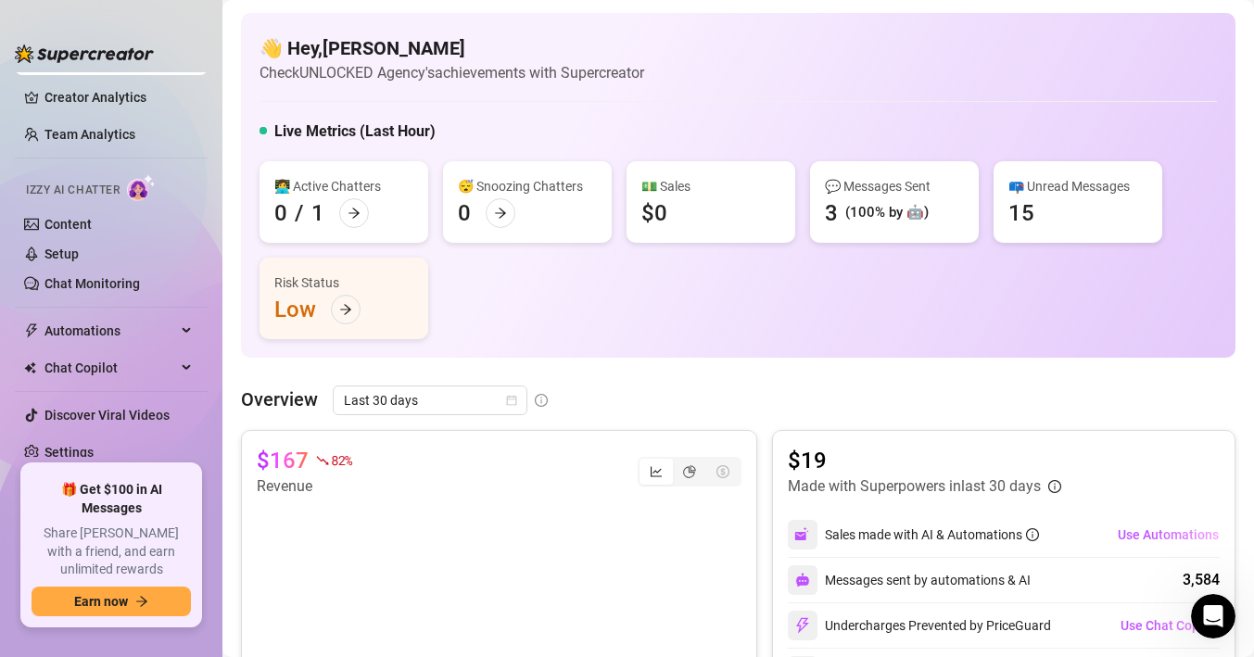
click at [886, 316] on div "👩‍💻 Active Chatters 0 / 1 😴 Snoozing Chatters 0 💵 Sales $0 💬 Messages Sent 3 (1…" at bounding box center [737, 250] width 957 height 178
click at [150, 322] on span "Automations" at bounding box center [110, 331] width 132 height 30
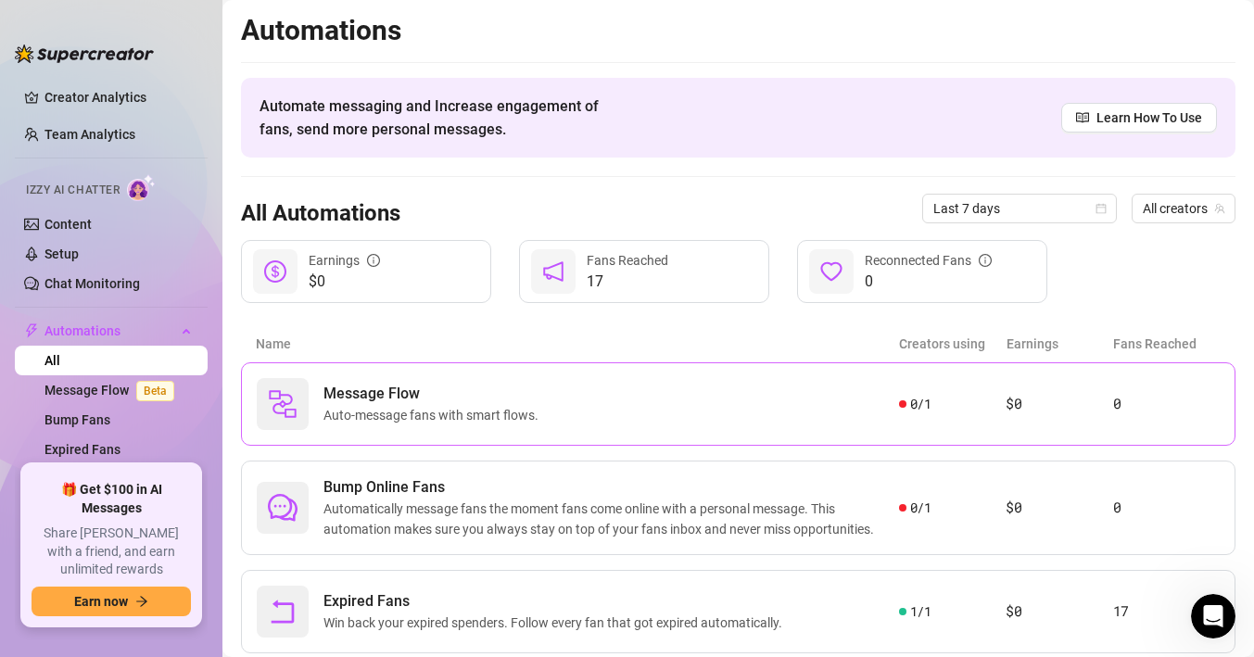
click at [769, 414] on div "Message Flow Auto-message fans with smart flows." at bounding box center [578, 404] width 642 height 52
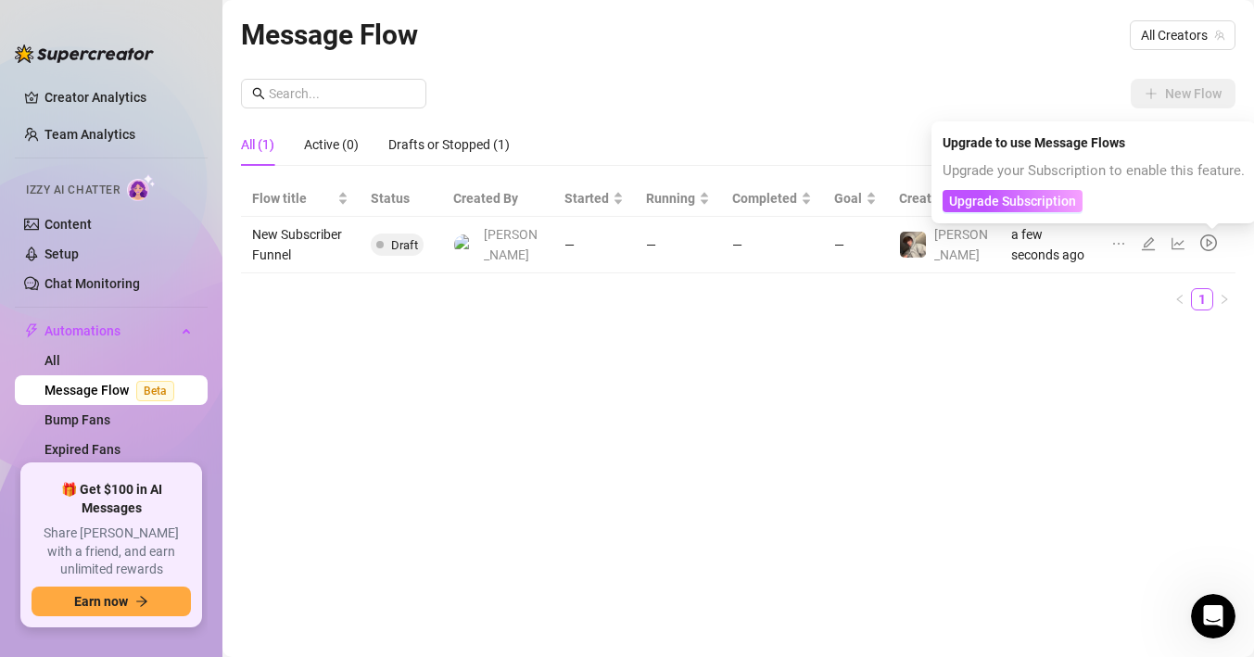
click at [1043, 188] on div "Upgrade your Subscription to enable this feature. Upgrade Subscription" at bounding box center [1093, 186] width 302 height 52
click at [1043, 195] on span "Upgrade Subscription" at bounding box center [1012, 201] width 127 height 15
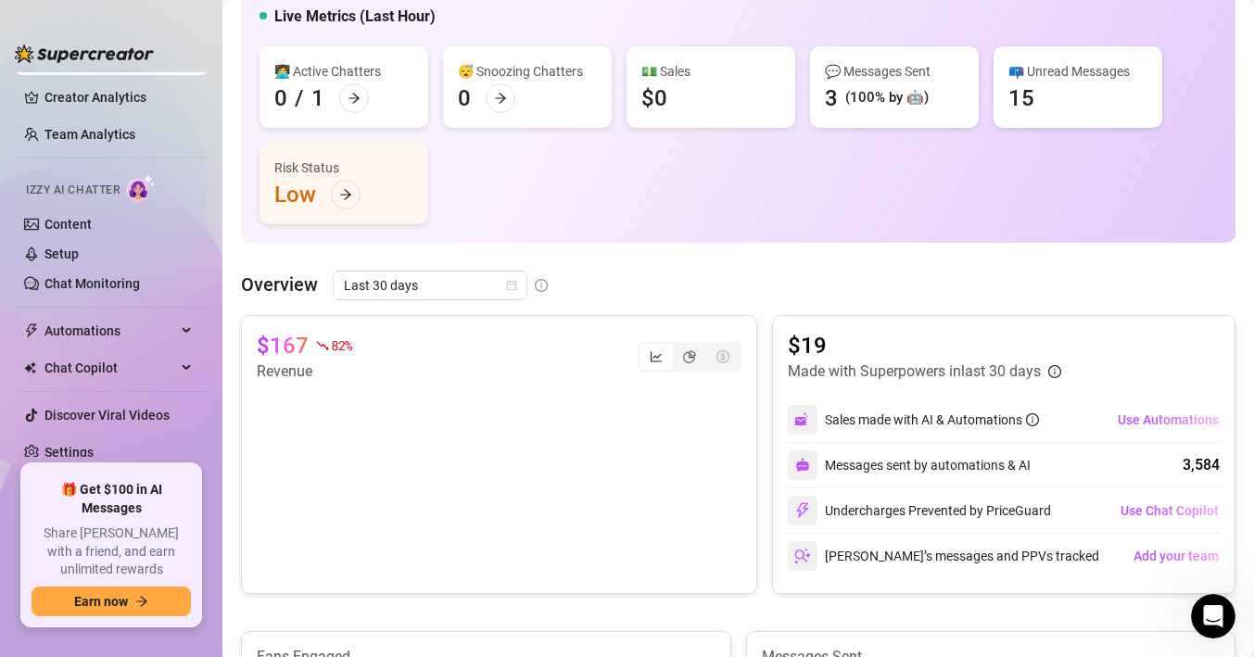
scroll to position [138, 0]
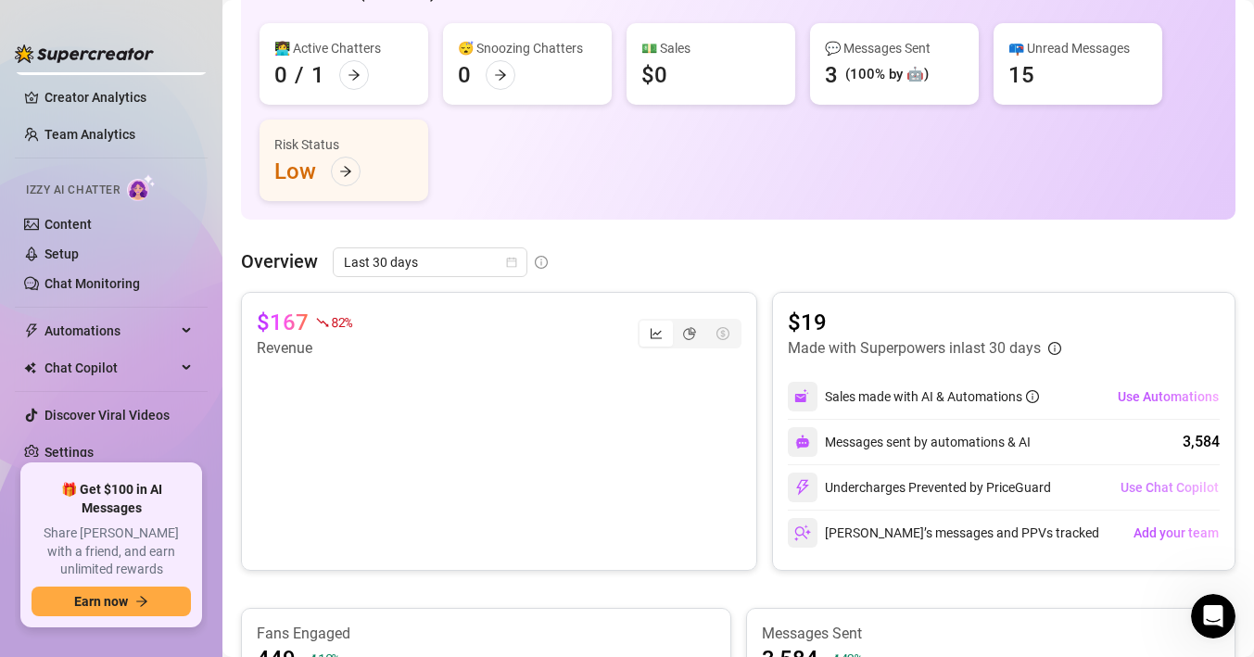
click at [1158, 487] on span "Use Chat Copilot" at bounding box center [1169, 487] width 98 height 15
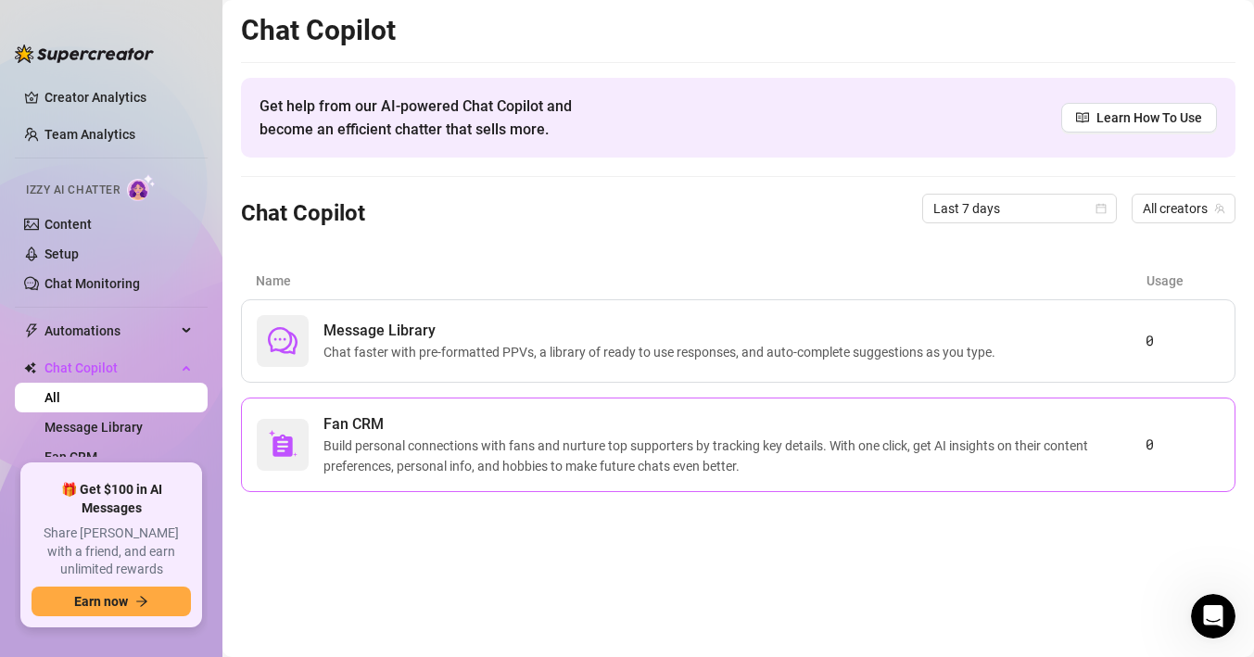
click at [731, 440] on span "Build personal connections with fans and nurture top supporters by tracking key…" at bounding box center [734, 456] width 822 height 41
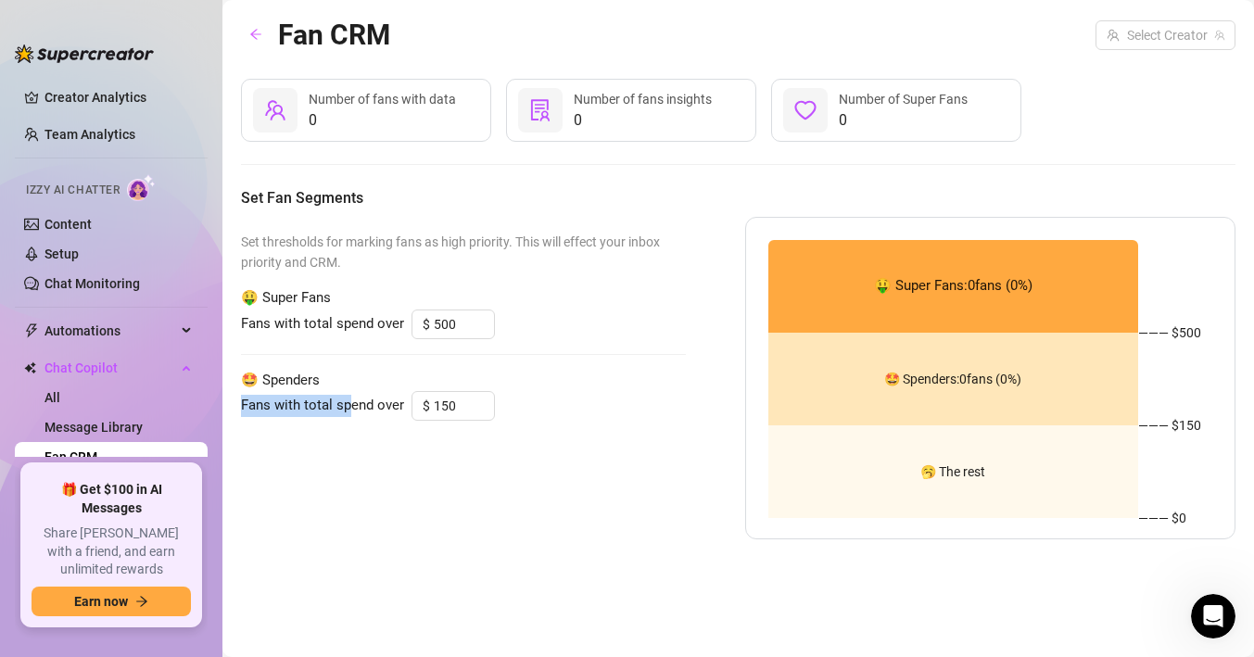
drag, startPoint x: 353, startPoint y: 383, endPoint x: 353, endPoint y: 397, distance: 13.9
click at [353, 397] on div "🤩 Spenders Fans with total spend over $ 150" at bounding box center [463, 396] width 445 height 52
click at [354, 417] on div "Fans with total spend over $ 150" at bounding box center [463, 406] width 445 height 30
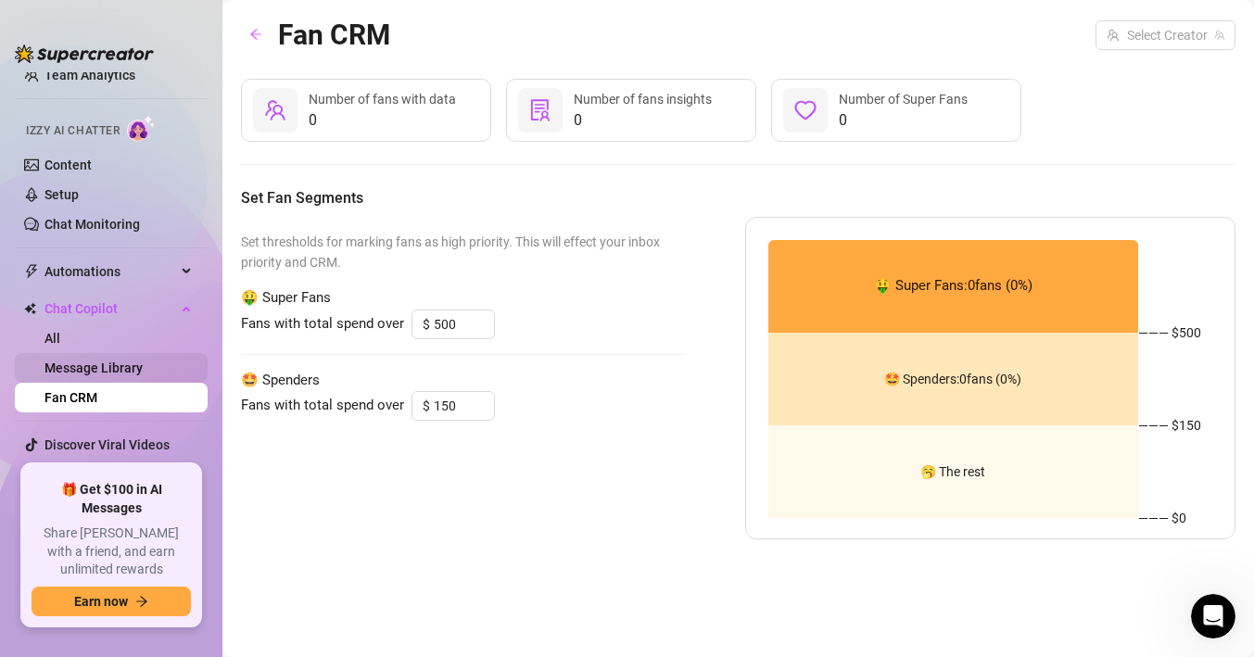
scroll to position [96, 0]
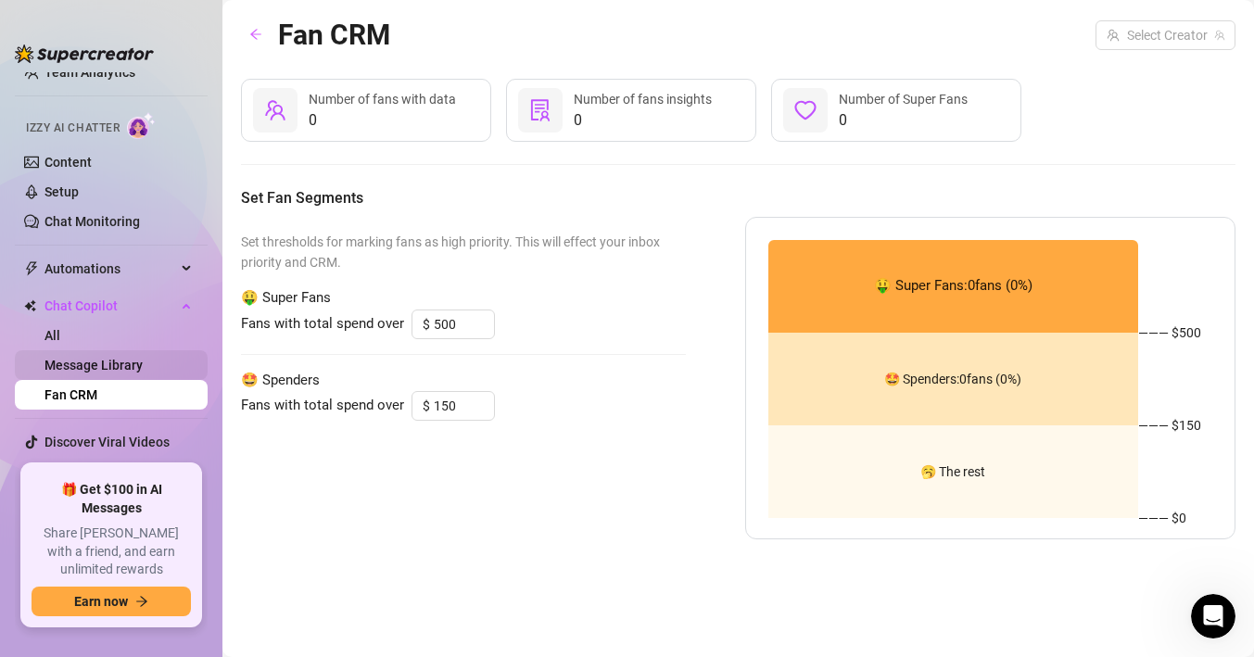
click at [83, 366] on link "Message Library" at bounding box center [93, 365] width 98 height 15
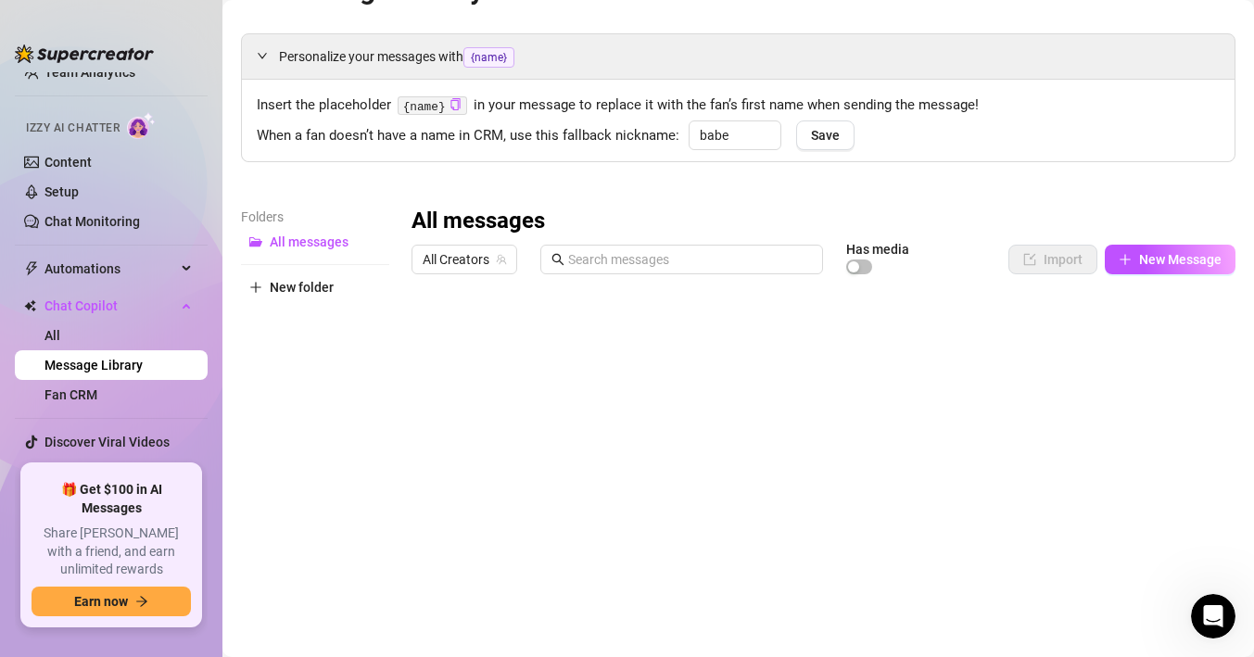
scroll to position [44, 0]
click at [1176, 258] on span "New Message" at bounding box center [1180, 260] width 82 height 15
type textarea "Type your message here..."
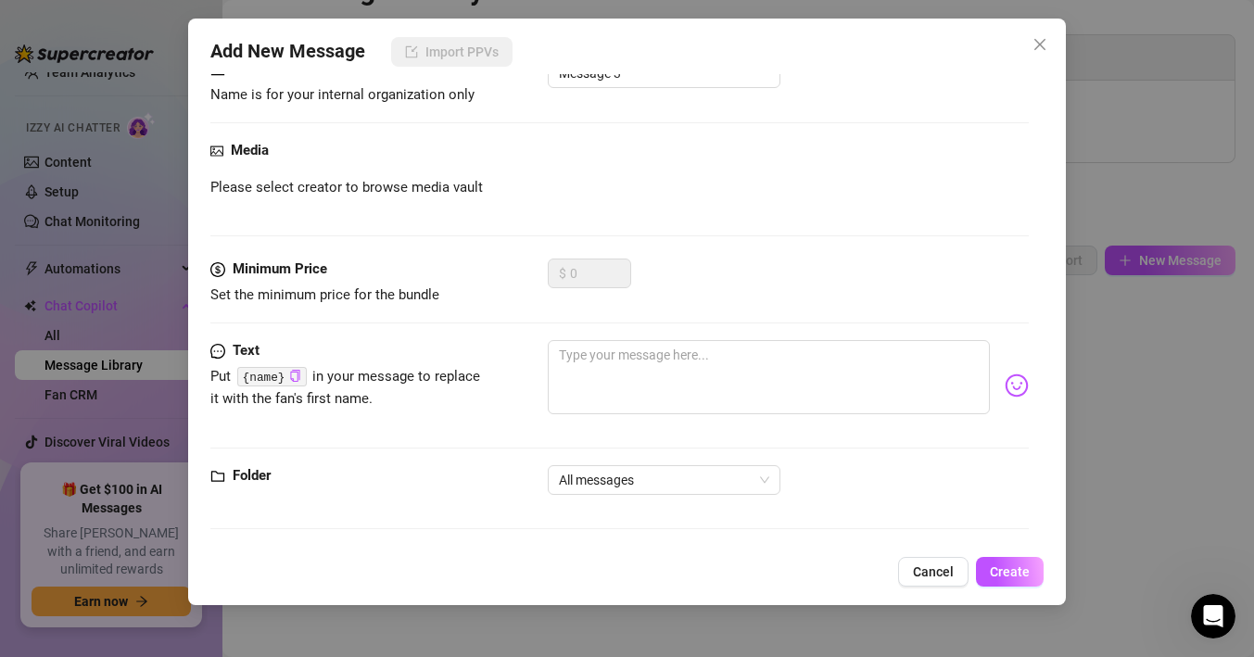
scroll to position [141, 0]
click at [940, 575] on span "Cancel" at bounding box center [933, 571] width 41 height 15
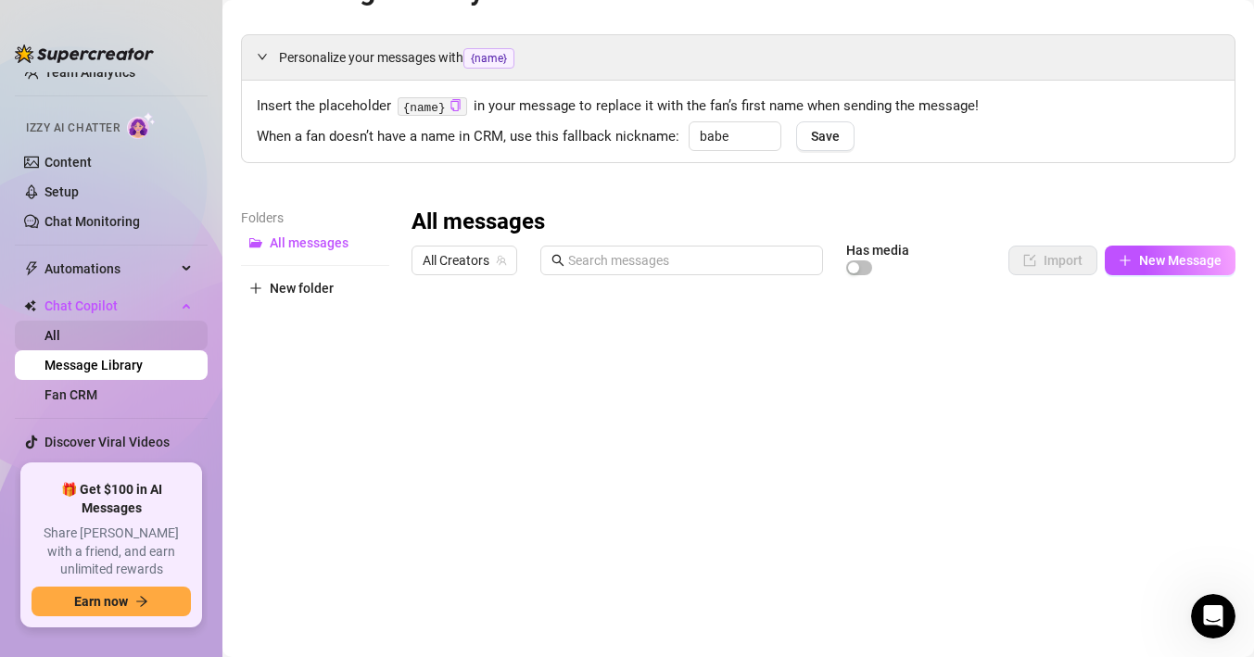
click at [60, 343] on link "All" at bounding box center [52, 335] width 16 height 15
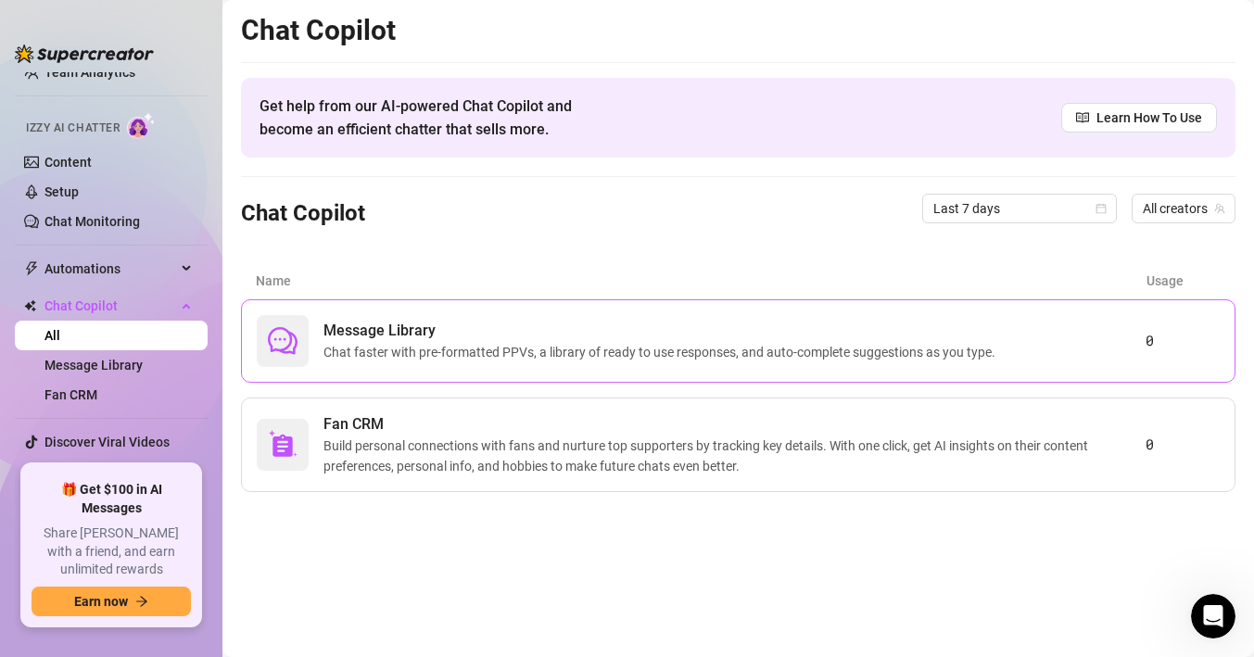
click at [374, 322] on span "Message Library" at bounding box center [662, 331] width 679 height 22
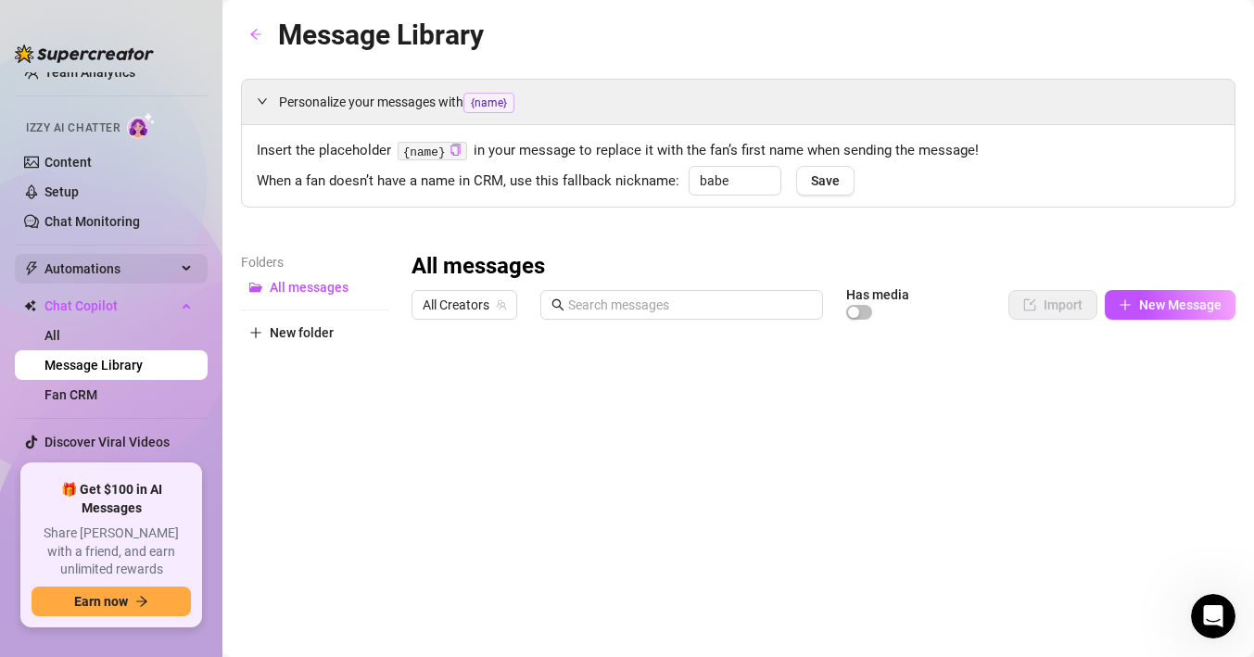
click at [72, 267] on span "Automations" at bounding box center [110, 269] width 132 height 30
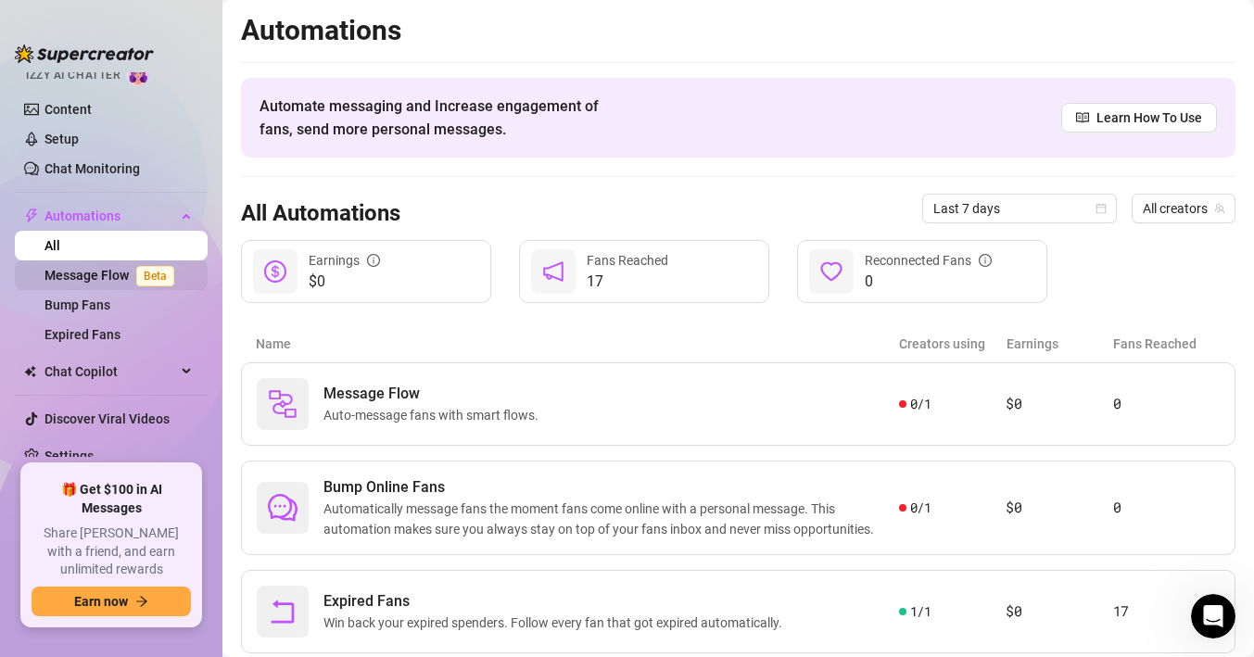
scroll to position [153, 0]
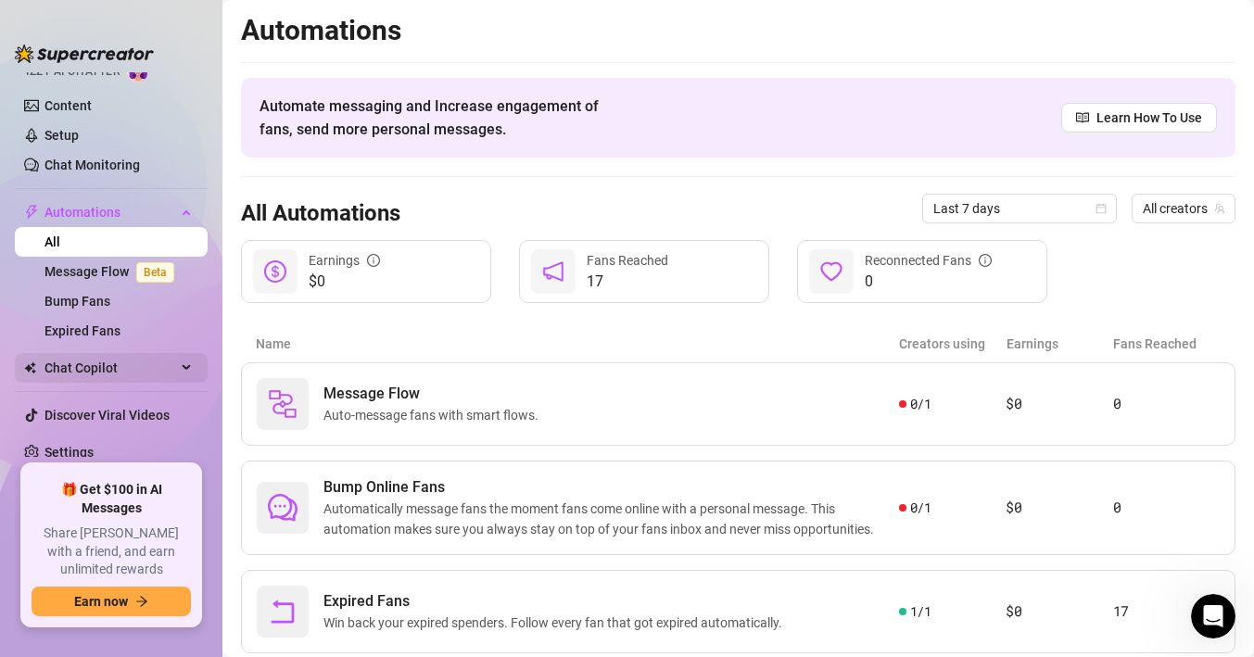
click at [104, 366] on span "Chat Copilot" at bounding box center [110, 368] width 132 height 30
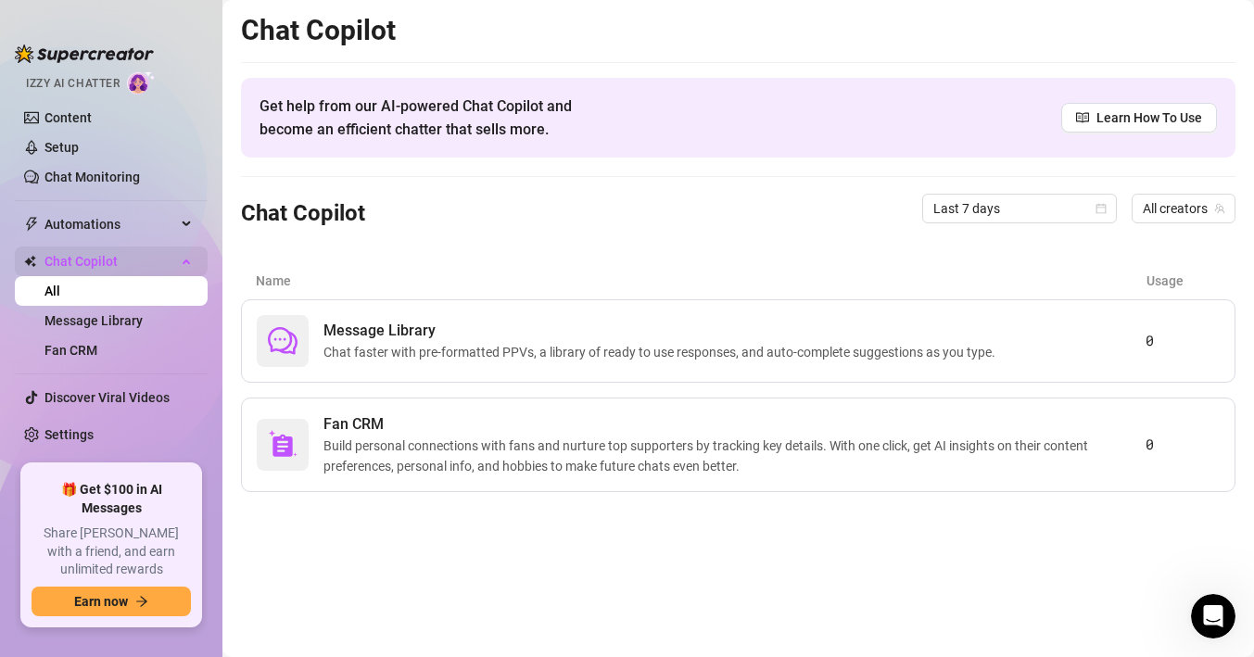
scroll to position [123, 0]
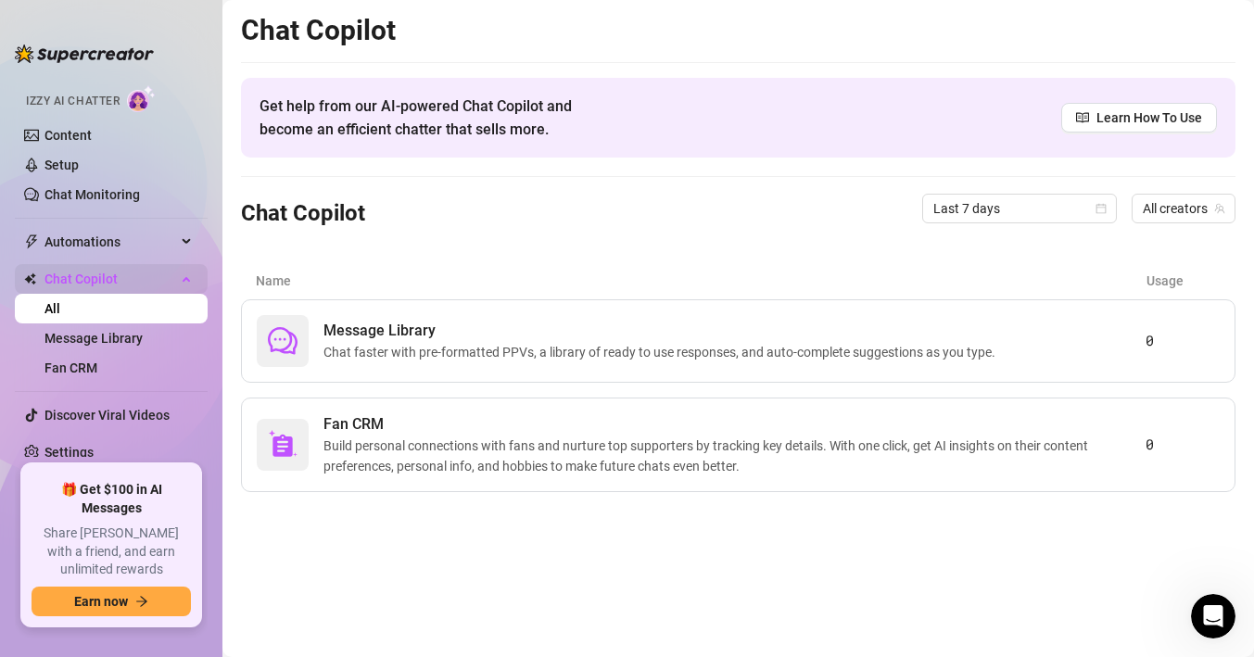
click at [65, 288] on span "Chat Copilot" at bounding box center [110, 279] width 132 height 30
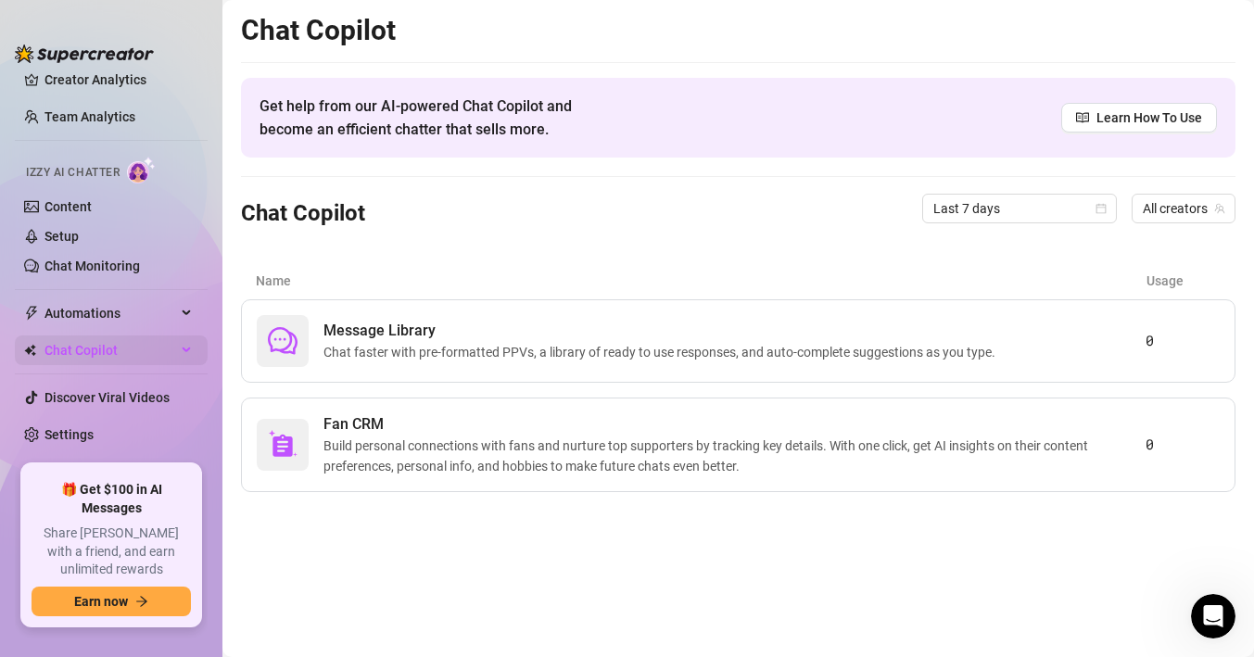
scroll to position [34, 0]
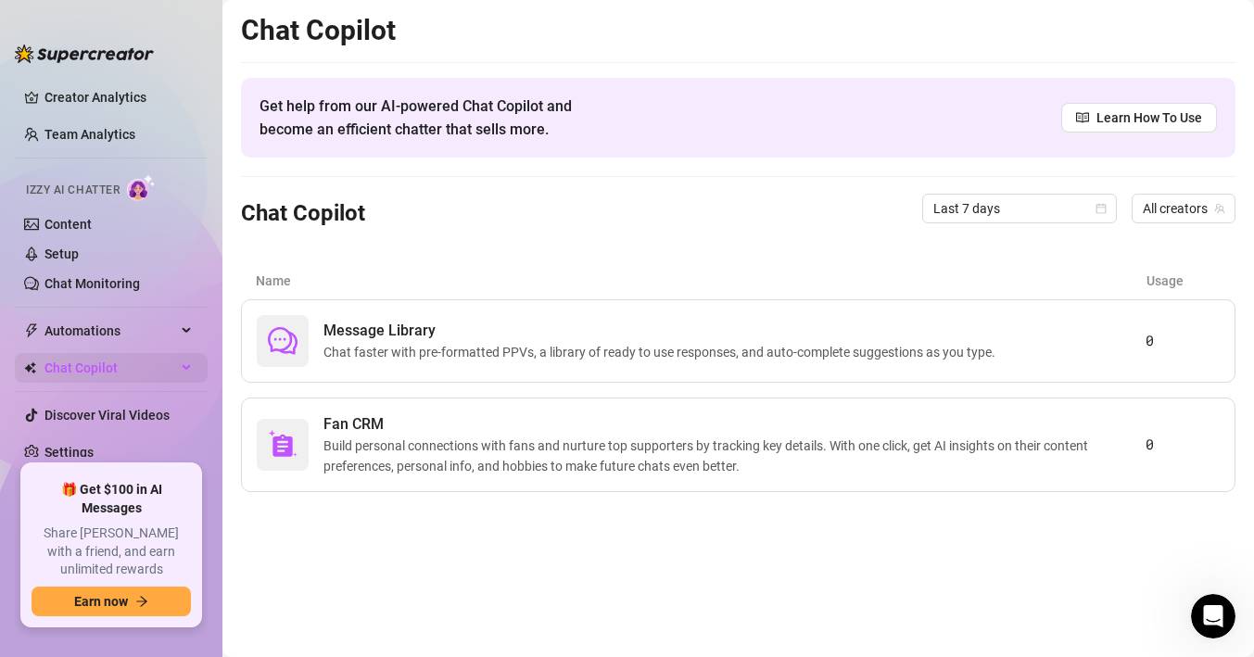
click at [95, 371] on span "Chat Copilot" at bounding box center [110, 368] width 132 height 30
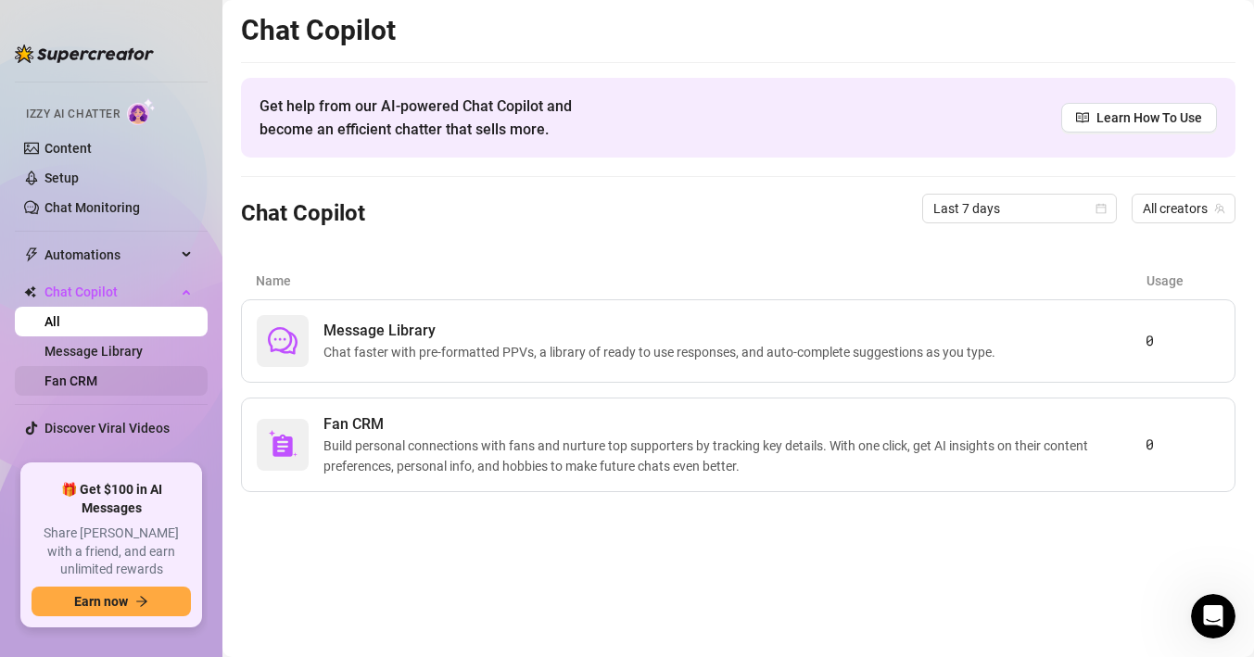
scroll to position [123, 0]
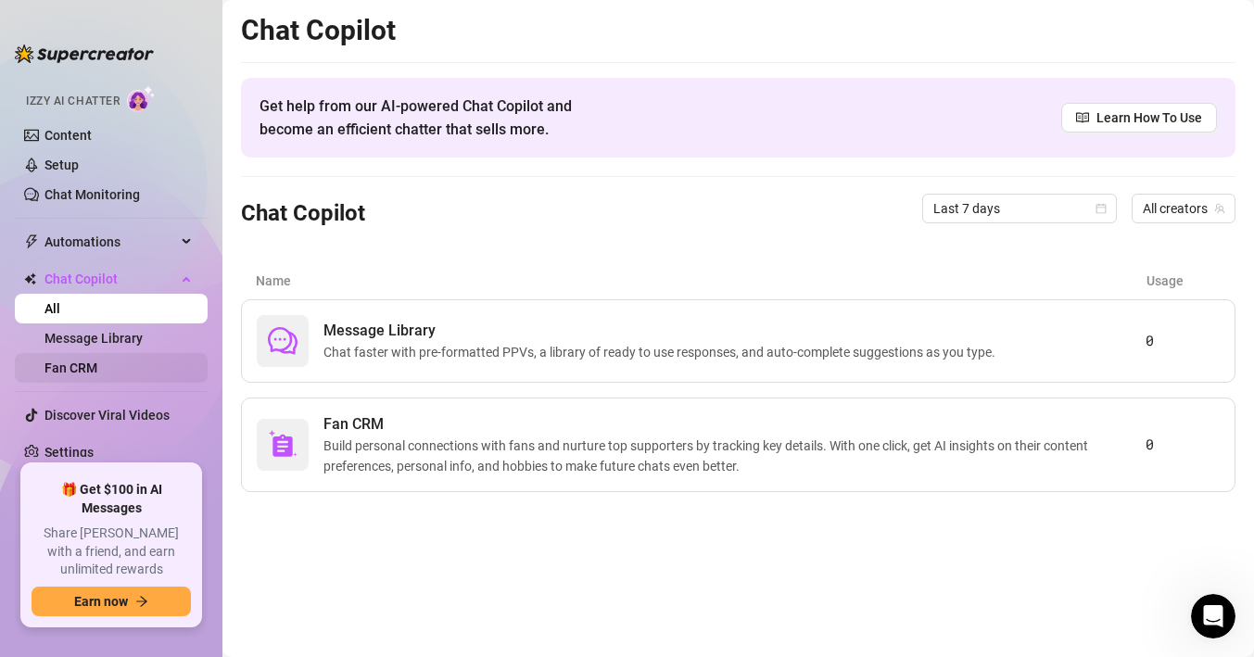
click at [76, 373] on link "Fan CRM" at bounding box center [70, 367] width 53 height 15
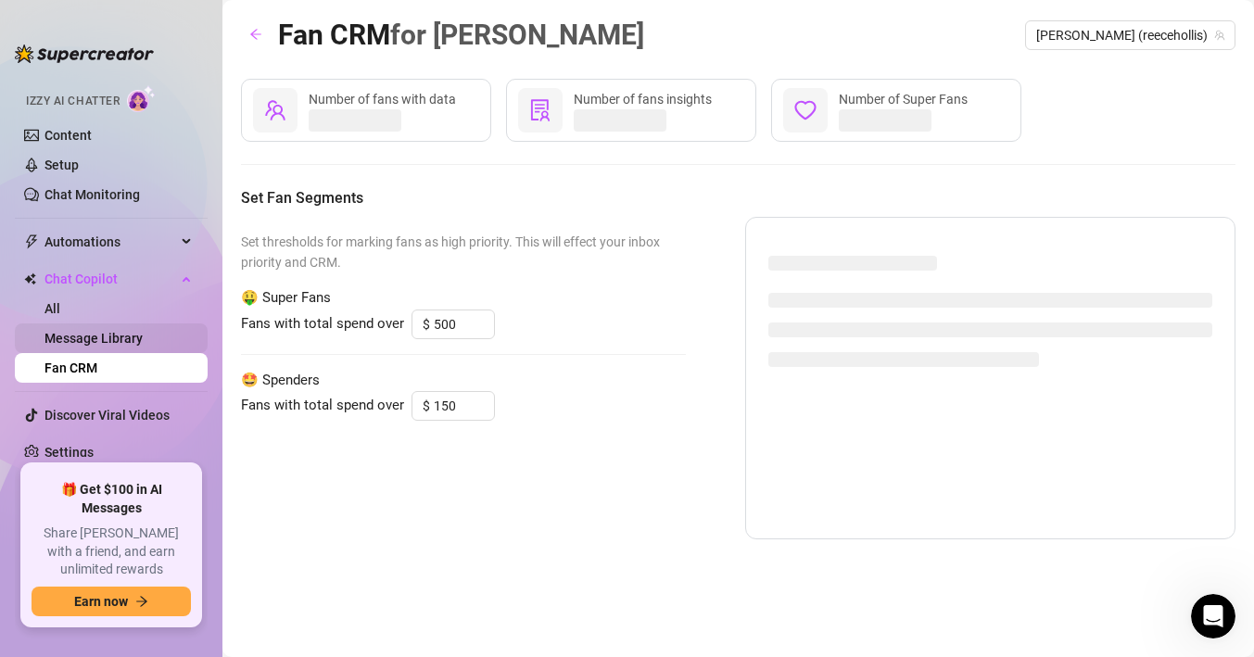
click at [74, 342] on link "Message Library" at bounding box center [93, 338] width 98 height 15
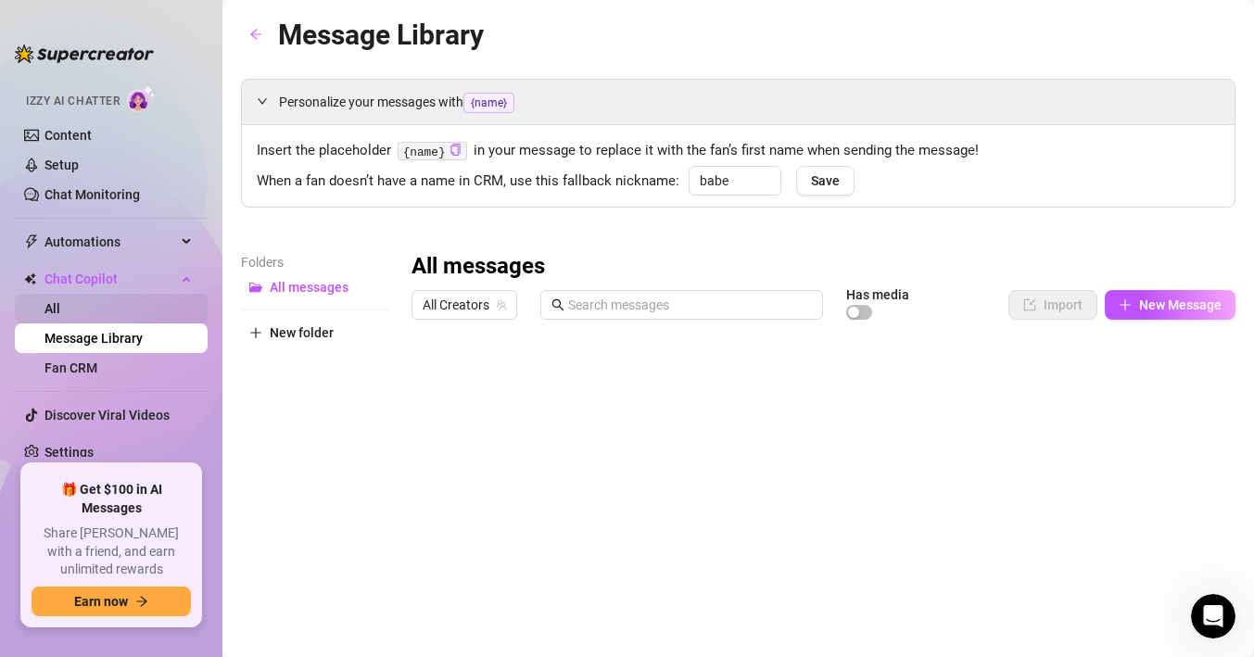
click at [60, 306] on link "All" at bounding box center [52, 308] width 16 height 15
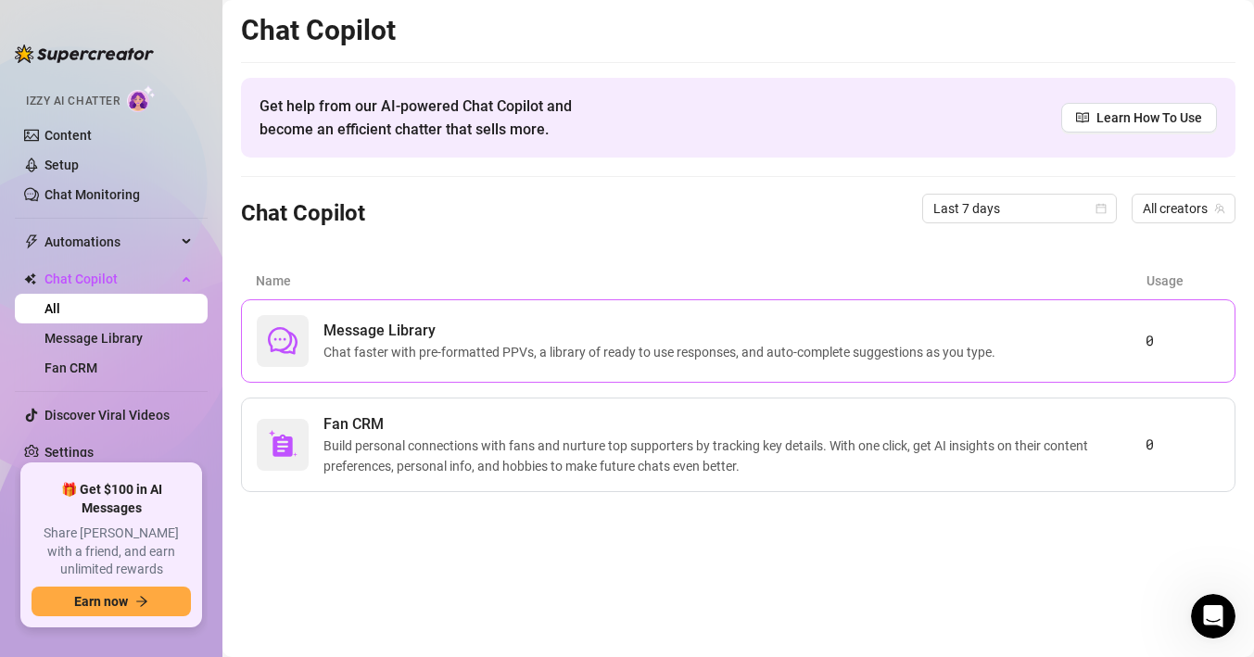
click at [532, 344] on span "Chat faster with pre-formatted PPVs, a library of ready to use responses, and a…" at bounding box center [662, 352] width 679 height 20
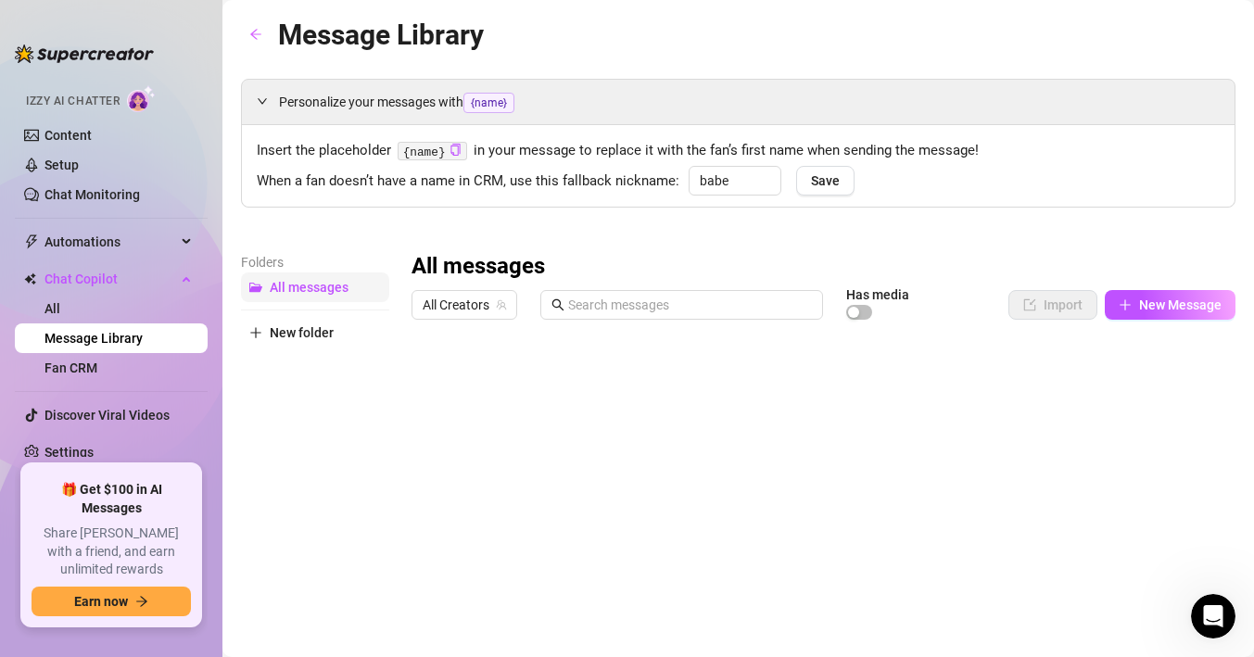
click at [346, 286] on span "All messages" at bounding box center [309, 287] width 79 height 15
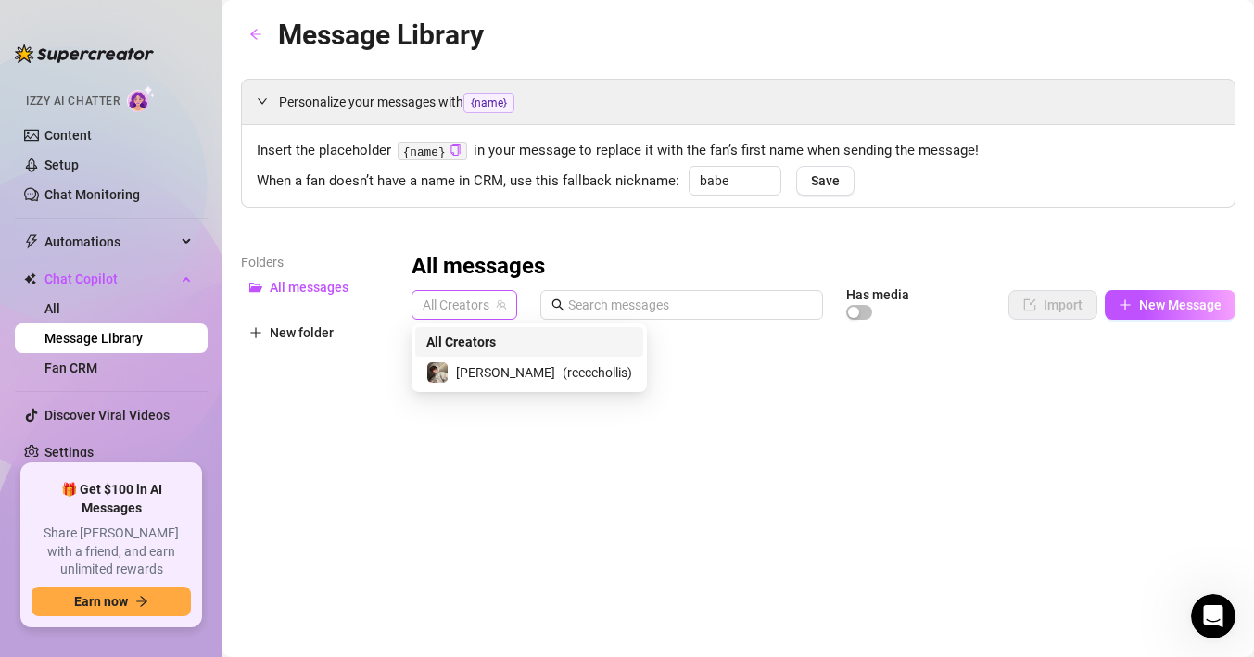
click at [468, 315] on span "All Creators" at bounding box center [464, 305] width 83 height 28
click at [467, 367] on span "[PERSON_NAME]" at bounding box center [505, 372] width 99 height 20
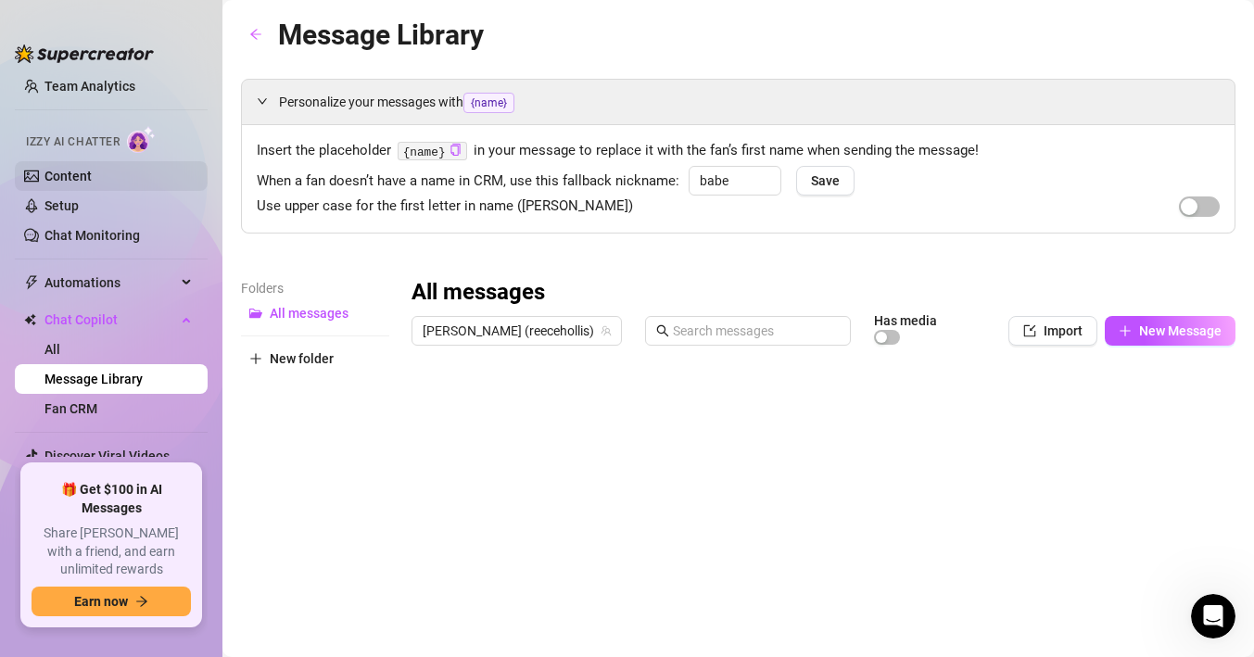
click at [72, 183] on link "Content" at bounding box center [67, 176] width 47 height 15
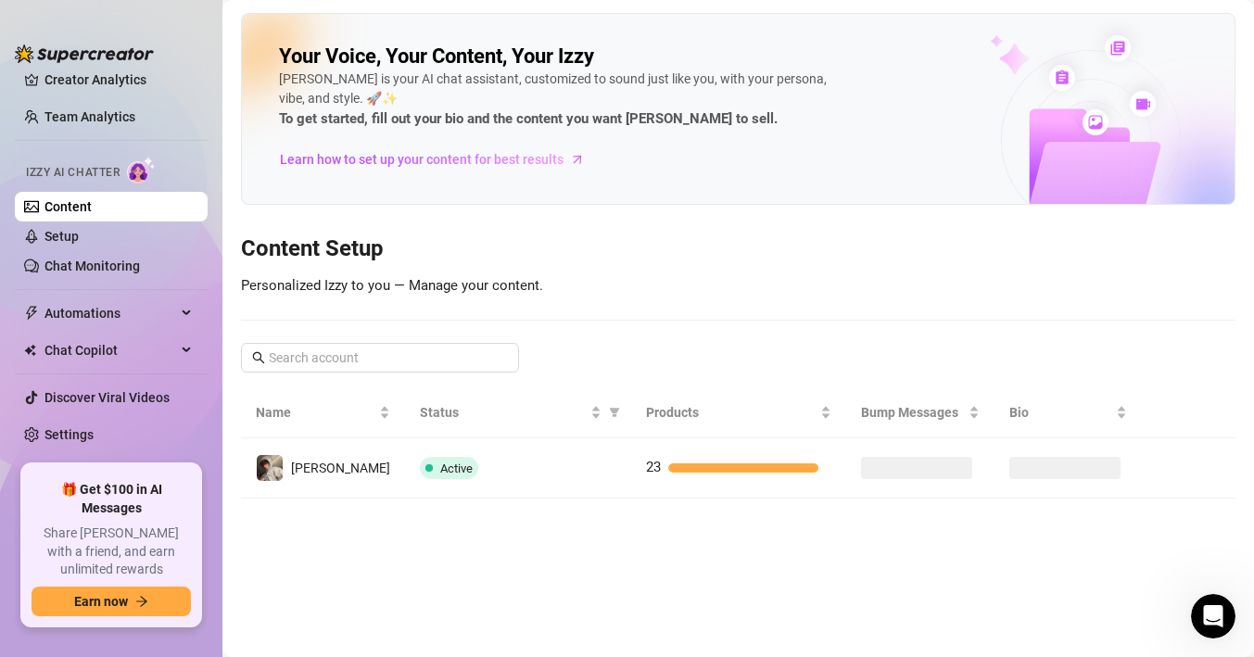
scroll to position [34, 0]
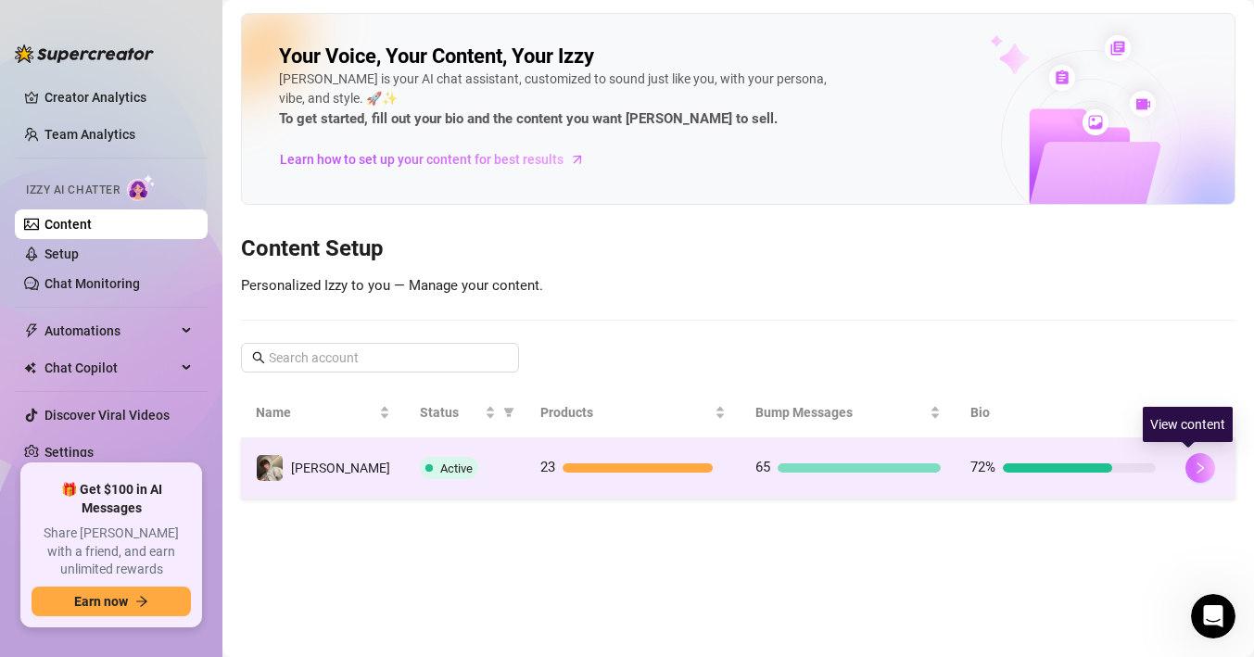
click at [1194, 465] on icon "right" at bounding box center [1200, 467] width 13 height 13
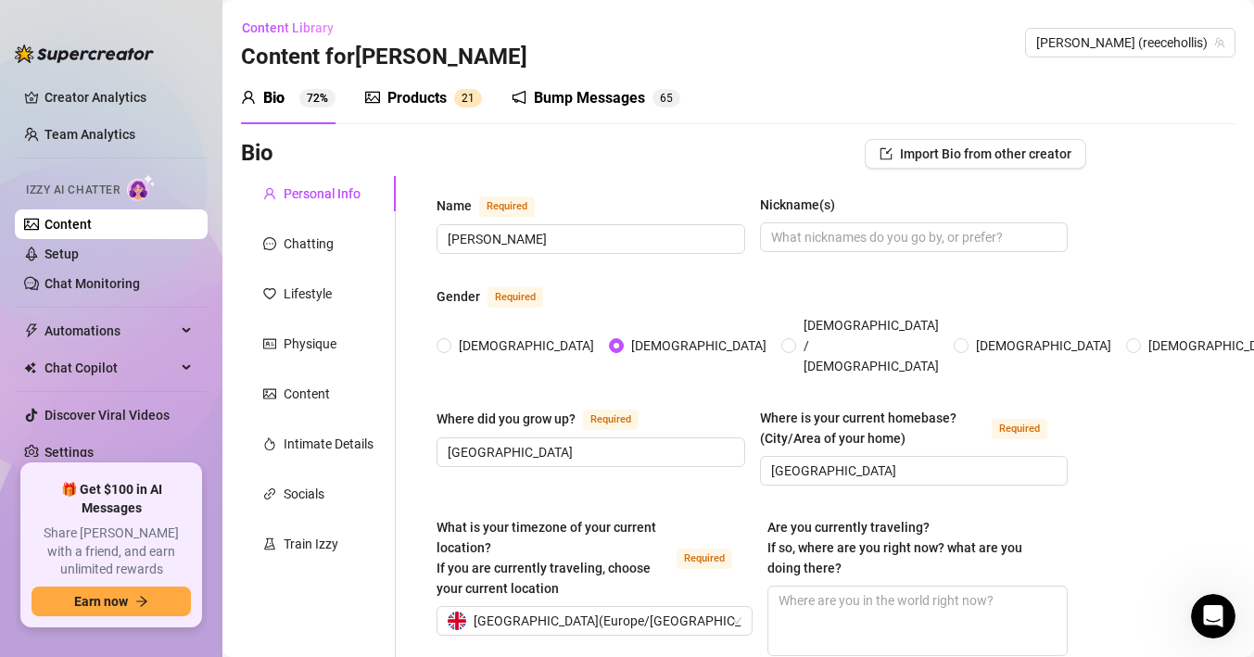
click at [593, 111] on div "Bump Messages 6 5" at bounding box center [596, 98] width 169 height 52
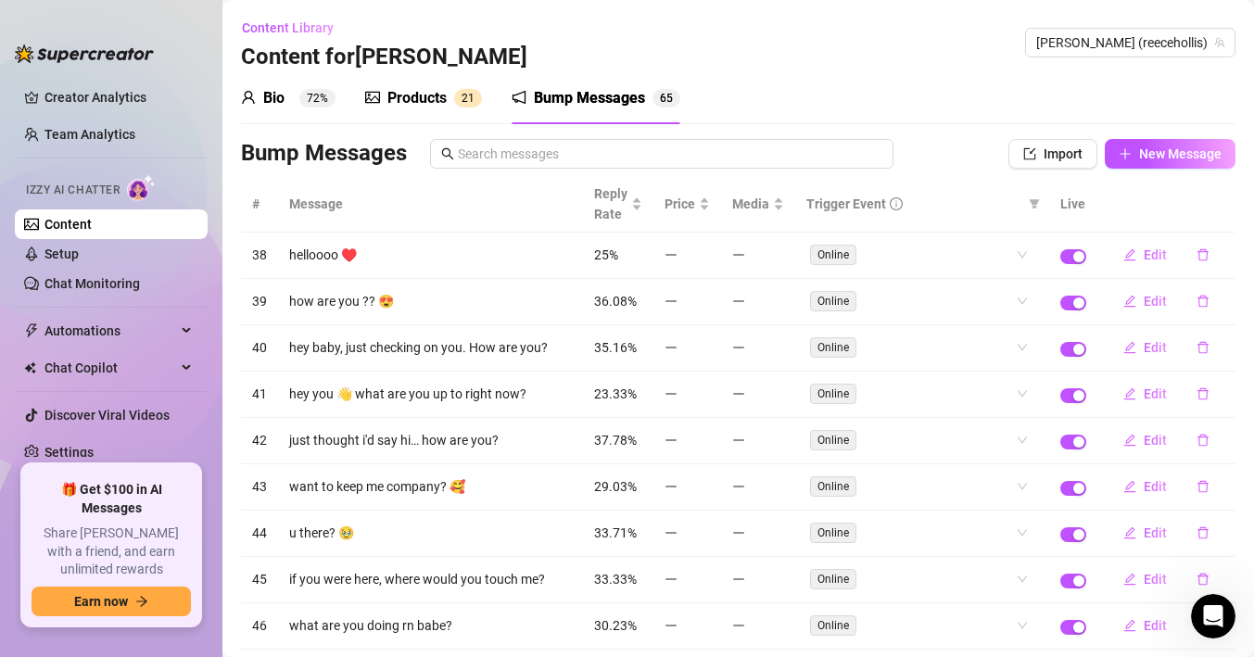
click at [449, 90] on div "Products 2 1" at bounding box center [423, 98] width 117 height 22
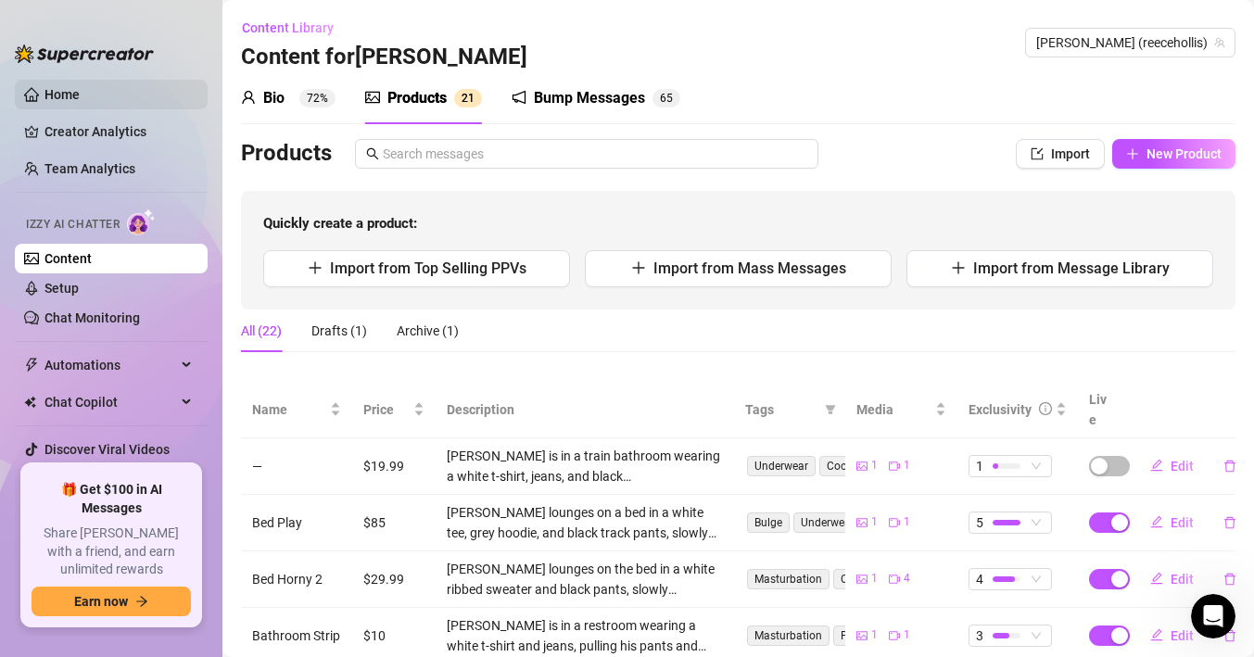
click at [55, 102] on link "Home" at bounding box center [61, 94] width 35 height 15
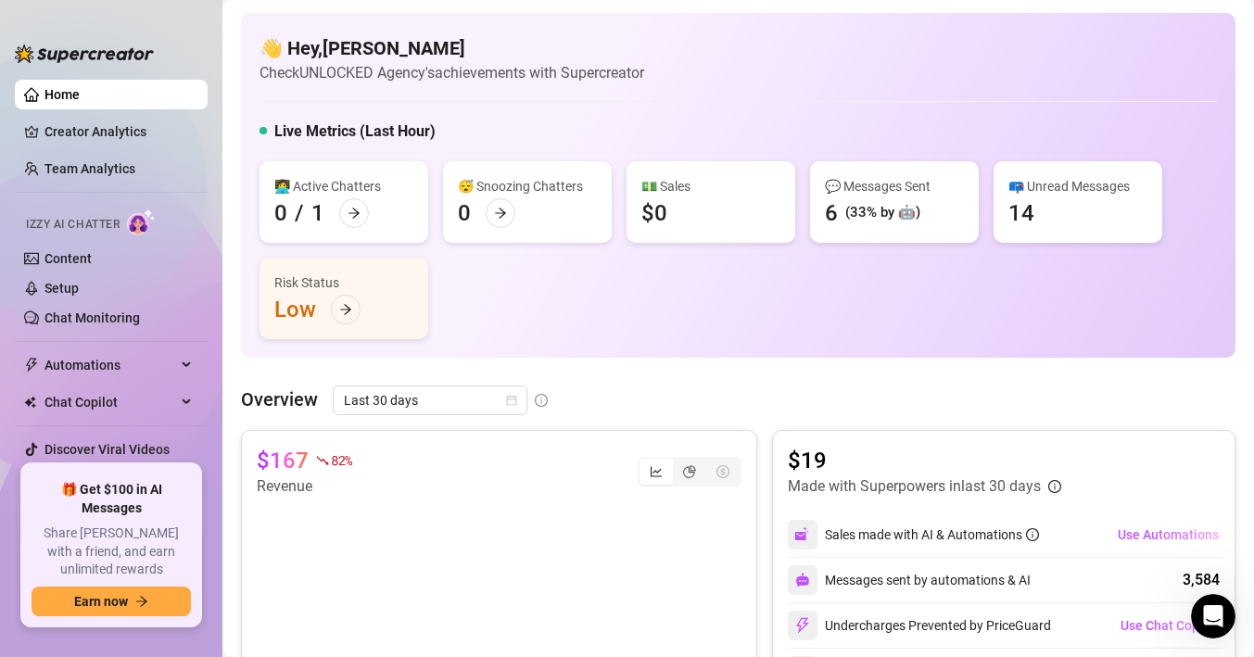
scroll to position [357, 0]
click at [408, 411] on span "Last 30 days" at bounding box center [430, 400] width 172 height 28
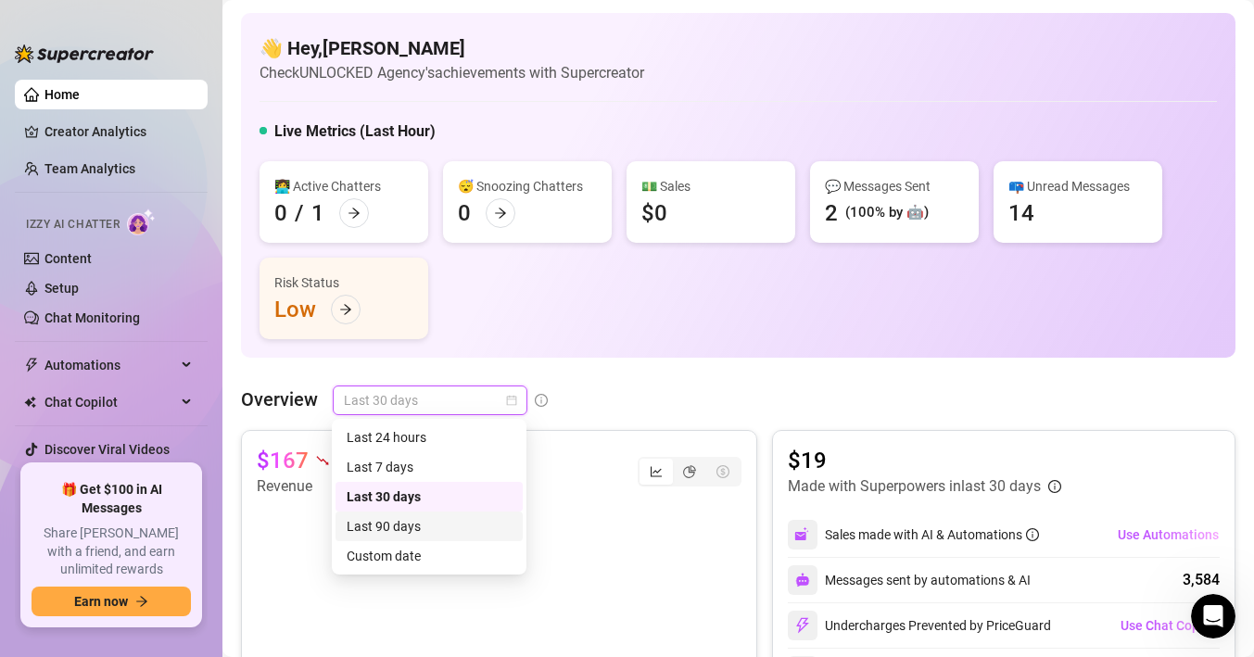
click at [415, 526] on div "Last 90 days" at bounding box center [429, 526] width 165 height 20
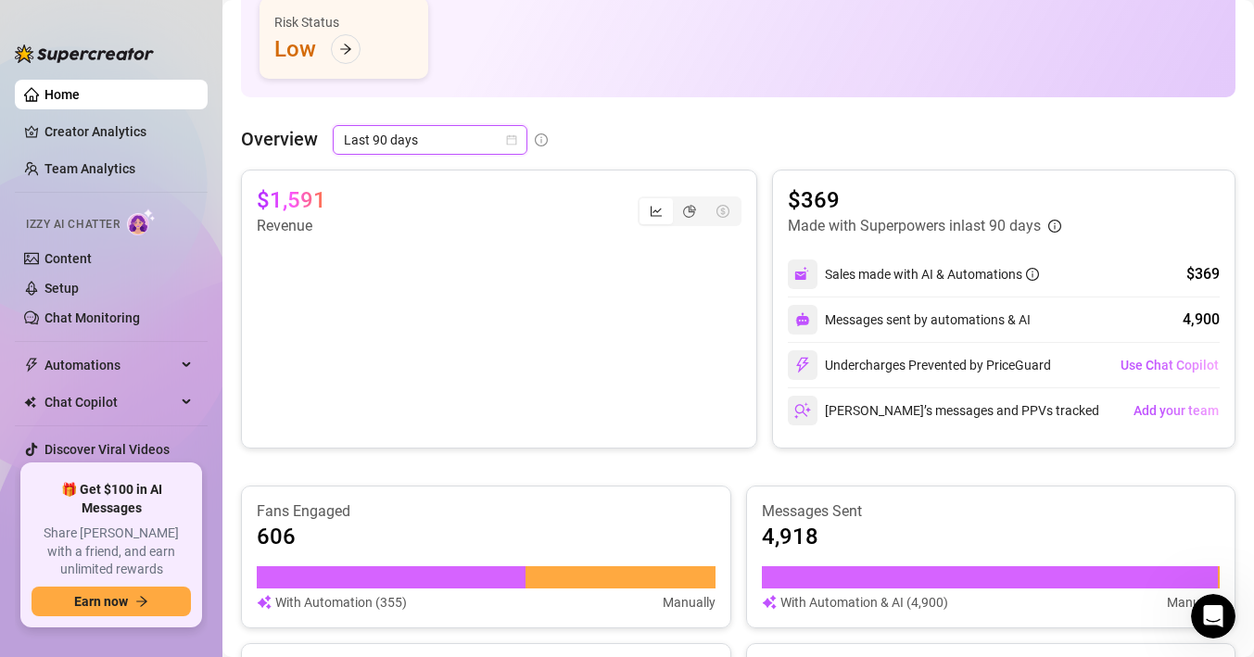
scroll to position [264, 0]
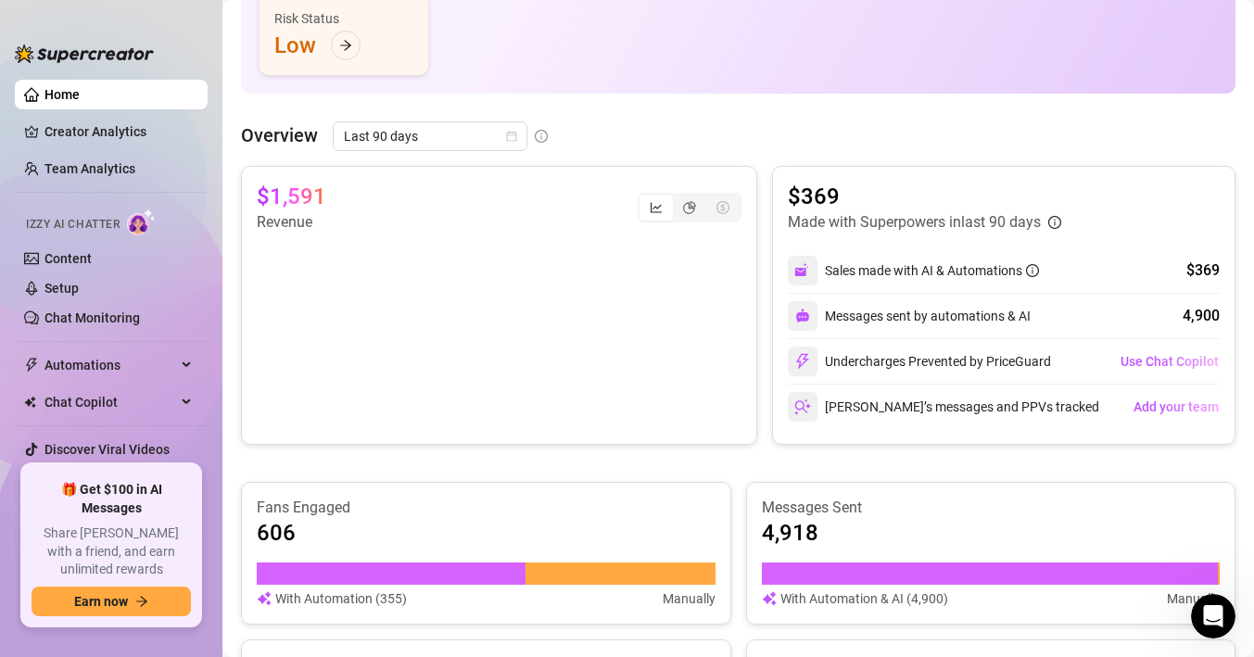
click at [295, 206] on article "$1,591" at bounding box center [291, 197] width 69 height 30
click at [504, 137] on span "Last 90 days" at bounding box center [430, 136] width 172 height 28
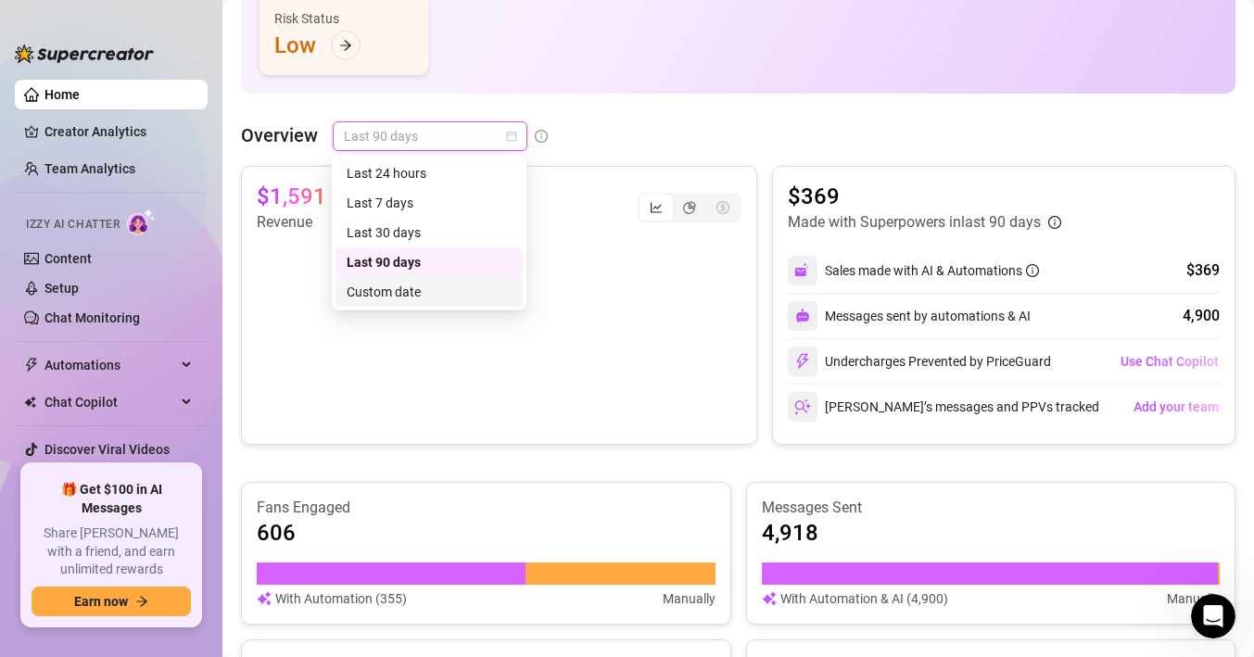
click at [413, 284] on div "Custom date" at bounding box center [429, 292] width 165 height 20
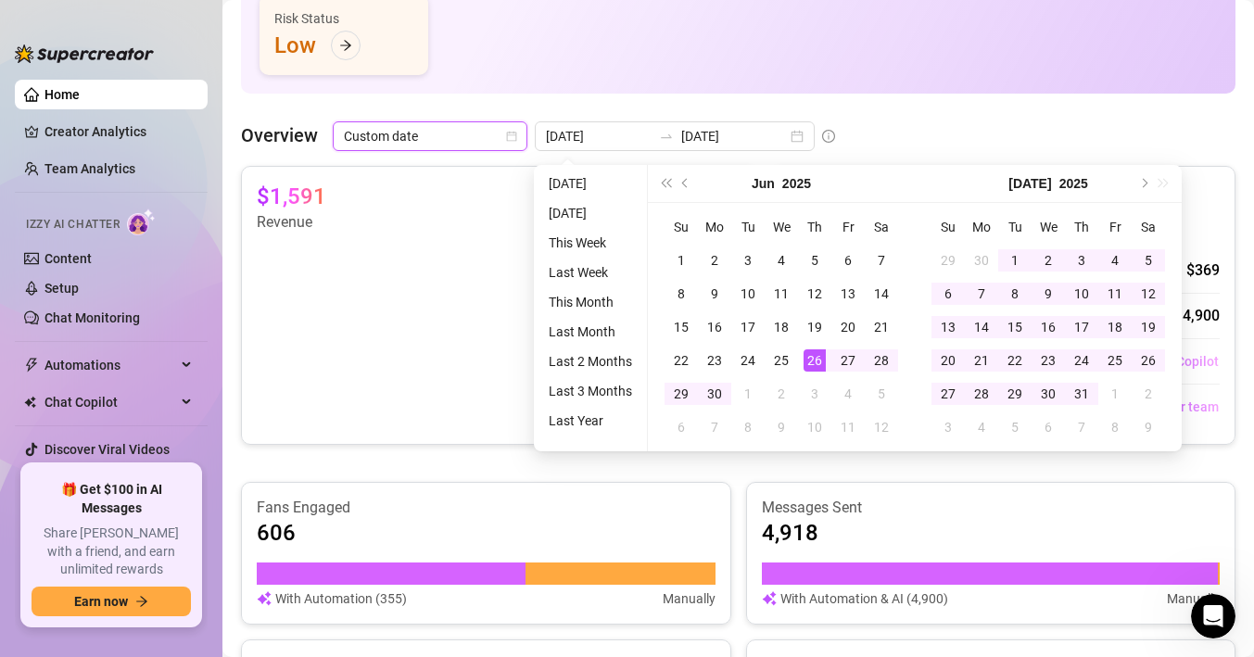
type input "[DATE]"
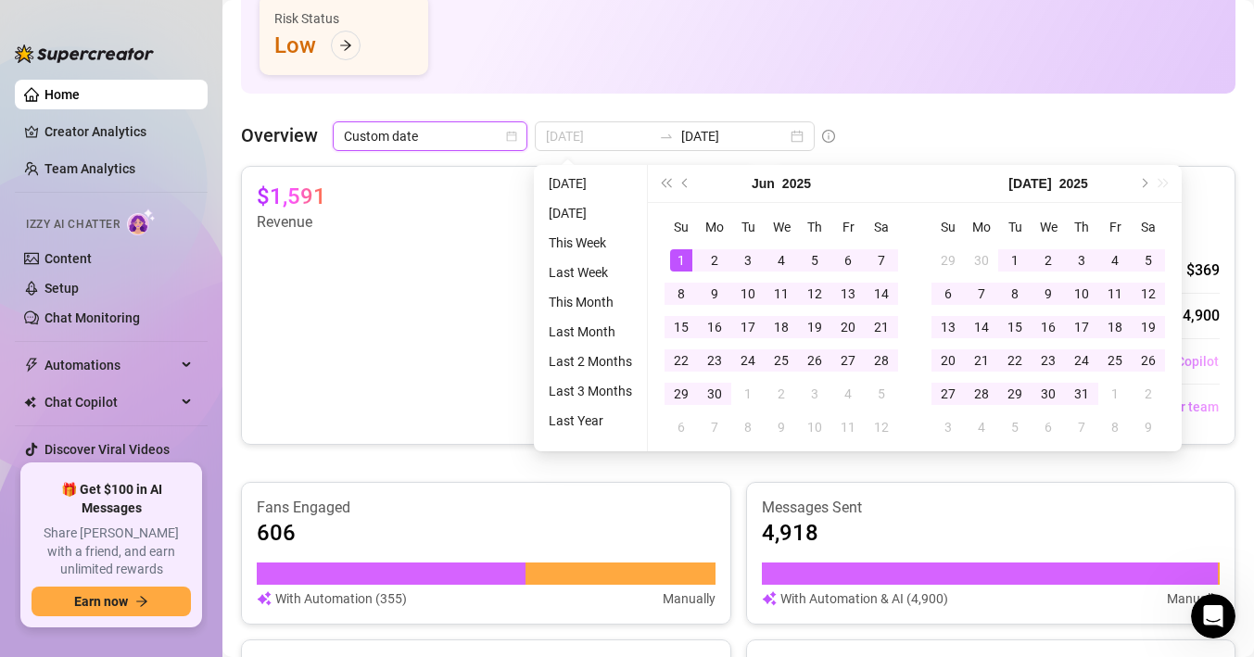
type input "[DATE]"
click at [681, 260] on div "1" at bounding box center [681, 260] width 22 height 22
click at [1143, 187] on button "Next month (PageDown)" at bounding box center [1142, 183] width 20 height 37
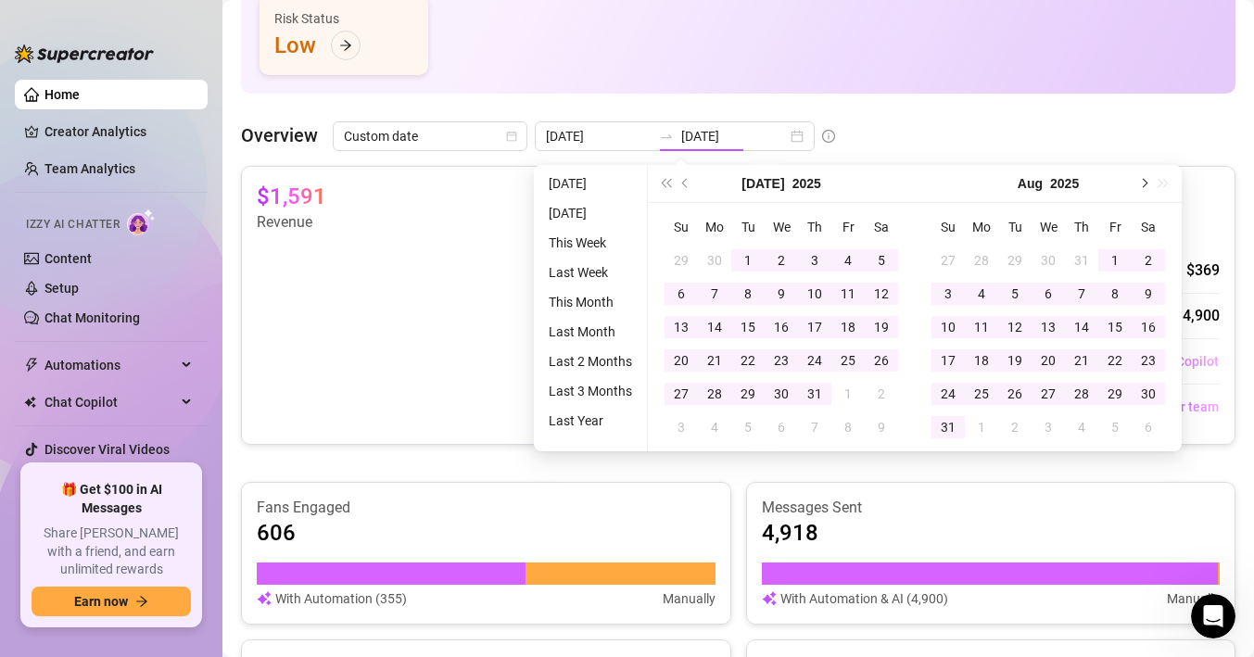
click at [1143, 187] on button "Next month (PageDown)" at bounding box center [1142, 183] width 20 height 37
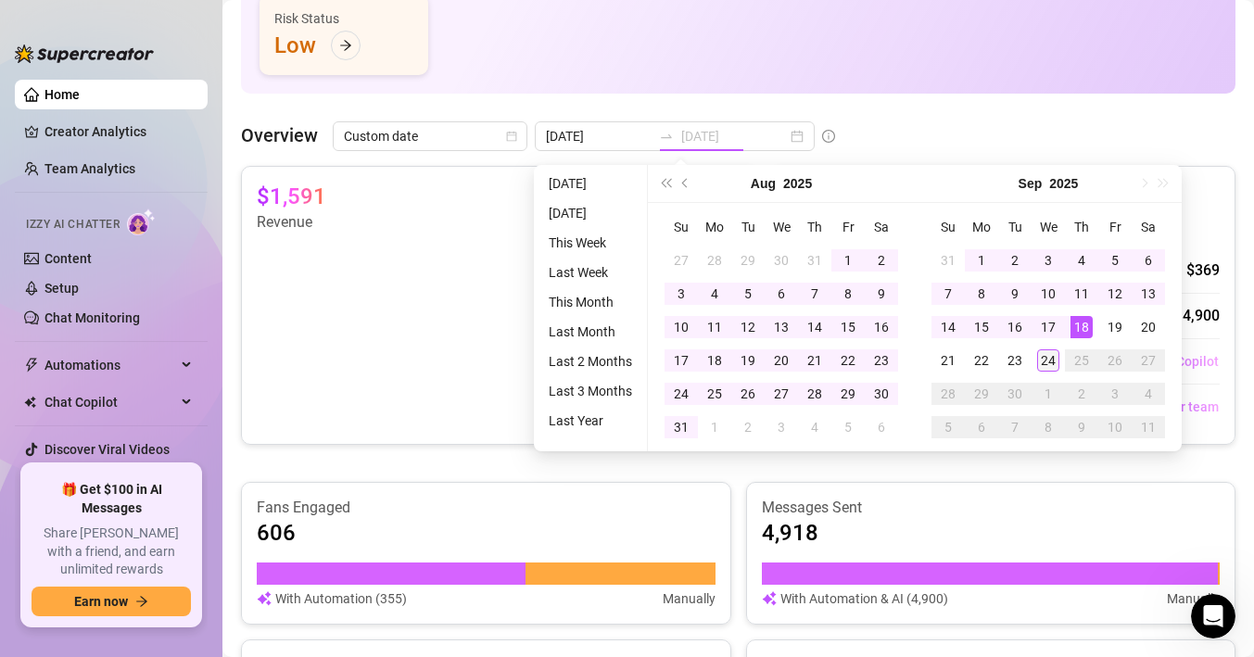
type input "[DATE]"
click at [1054, 365] on div "24" at bounding box center [1048, 360] width 22 height 22
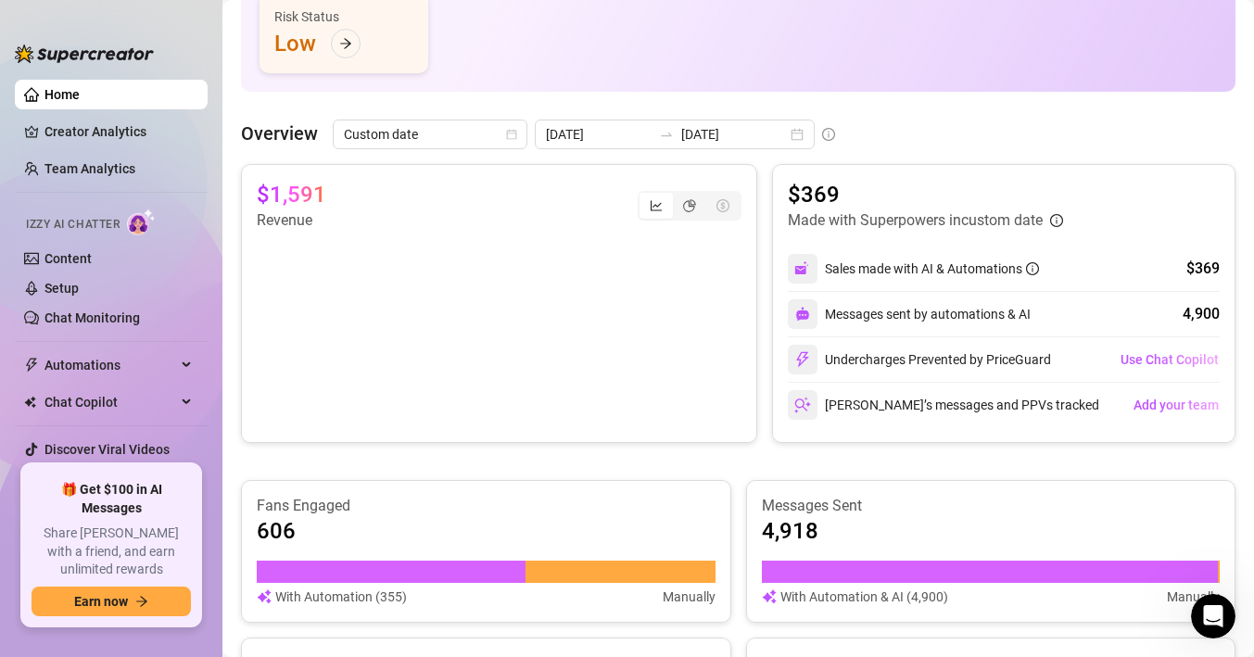
scroll to position [265, 0]
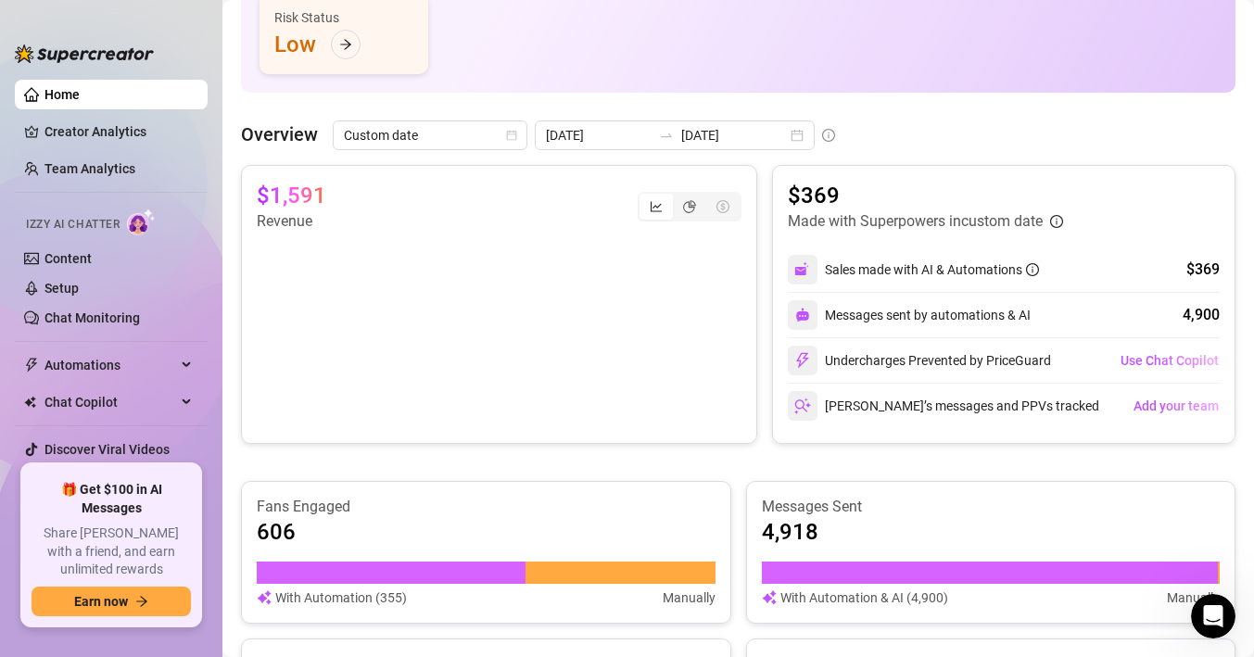
click at [635, 340] on canvas at bounding box center [499, 325] width 485 height 185
click at [427, 291] on canvas at bounding box center [499, 325] width 485 height 185
click at [698, 203] on div "segmented control" at bounding box center [689, 207] width 33 height 26
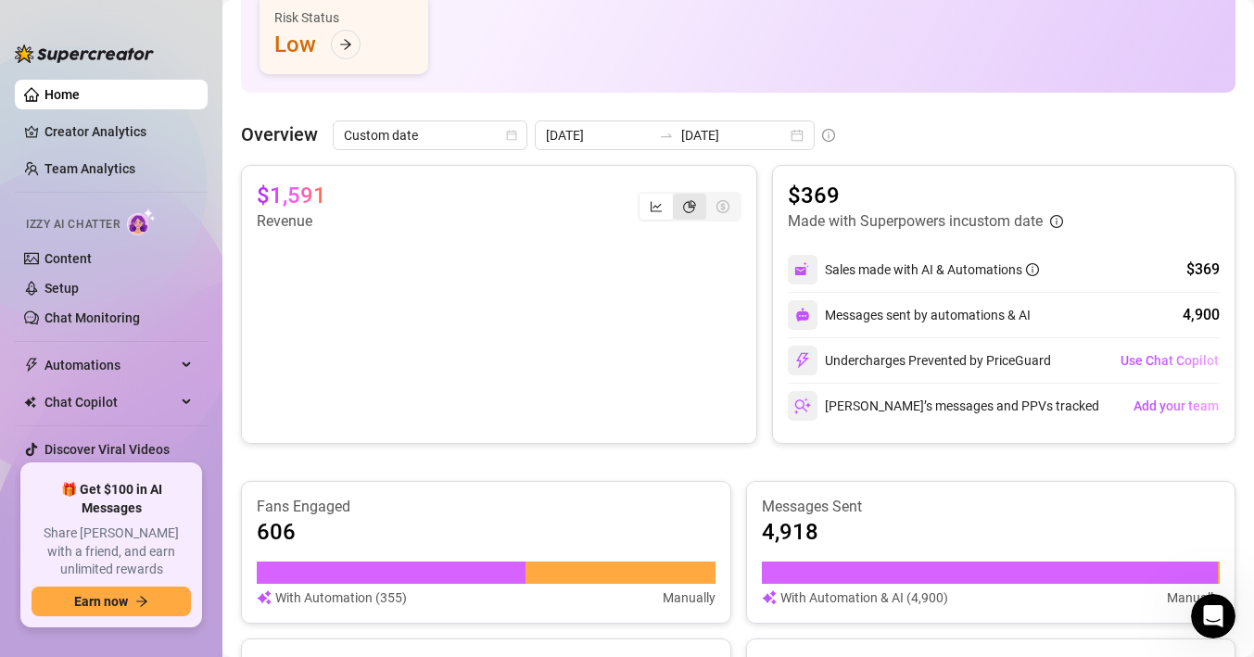
click at [677, 196] on input "segmented control" at bounding box center [677, 196] width 0 height 0
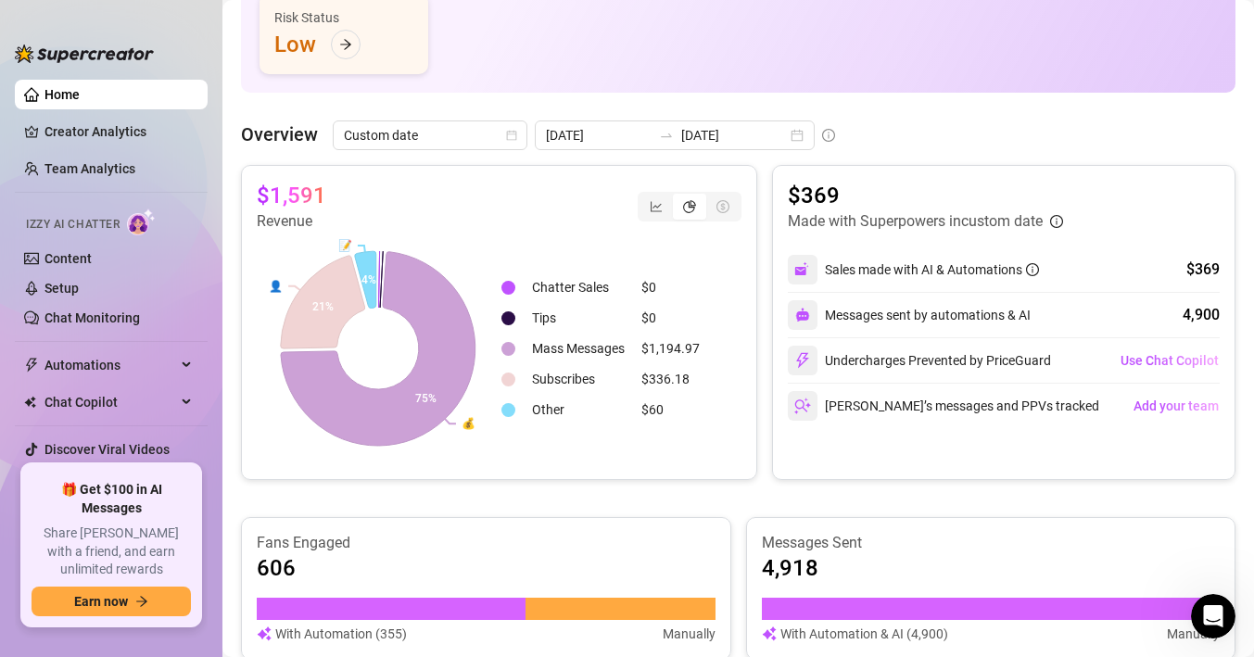
click at [716, 206] on icon "dollar-circle" at bounding box center [722, 206] width 13 height 13
click at [640, 206] on div "segmented control" at bounding box center [655, 207] width 33 height 26
click at [644, 196] on input "segmented control" at bounding box center [644, 196] width 0 height 0
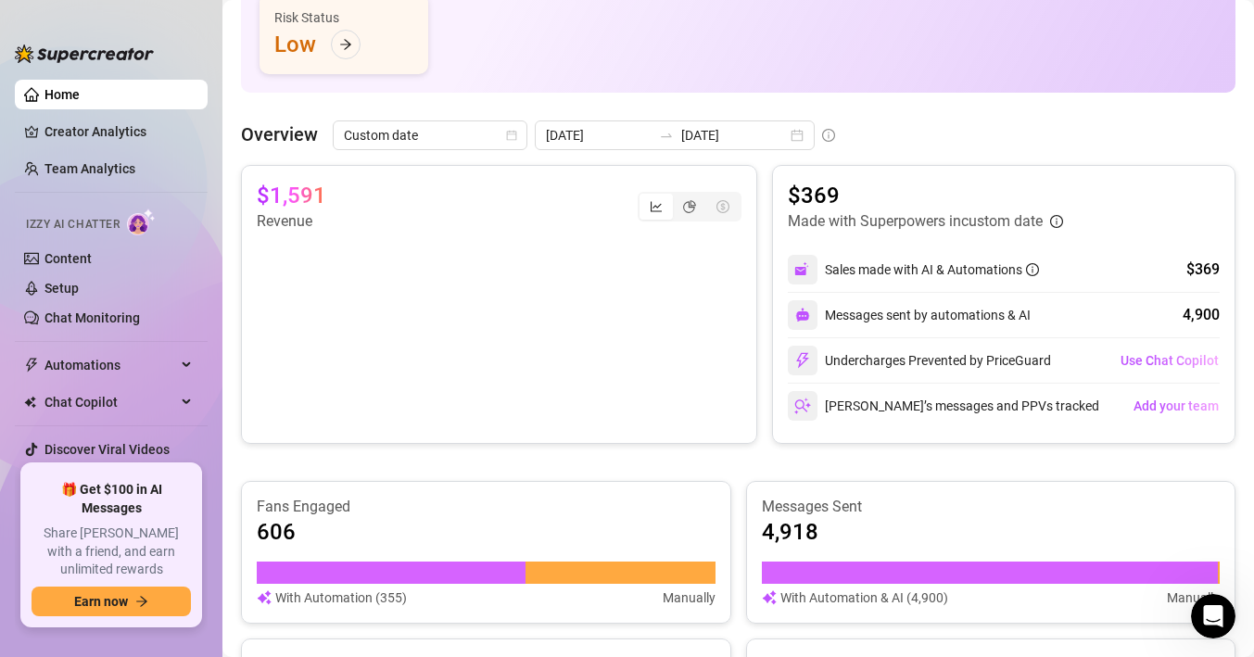
scroll to position [357, 0]
